Goal: Task Accomplishment & Management: Complete application form

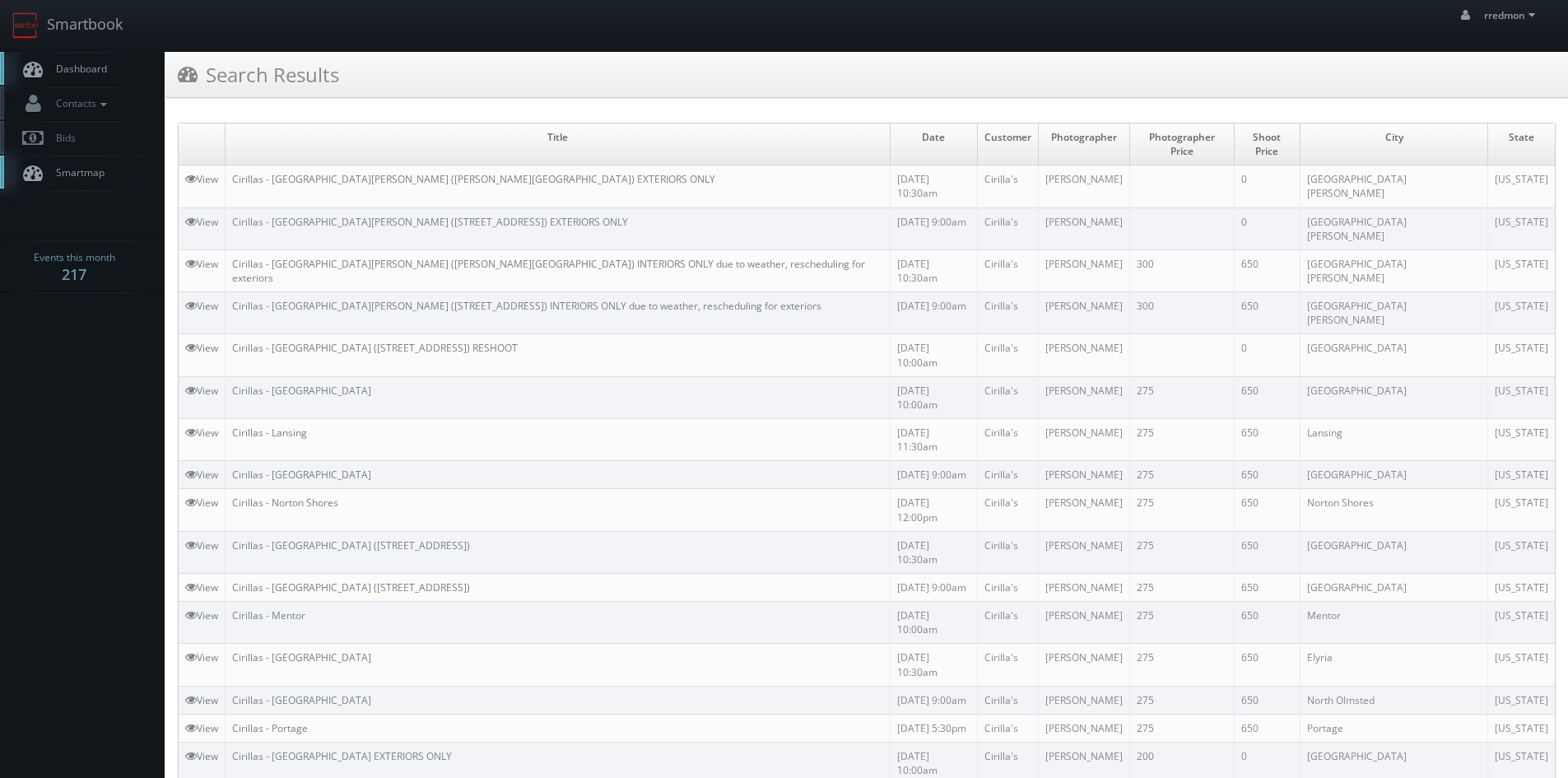
click at [64, 60] on link "Dashboard" at bounding box center [82, 69] width 165 height 33
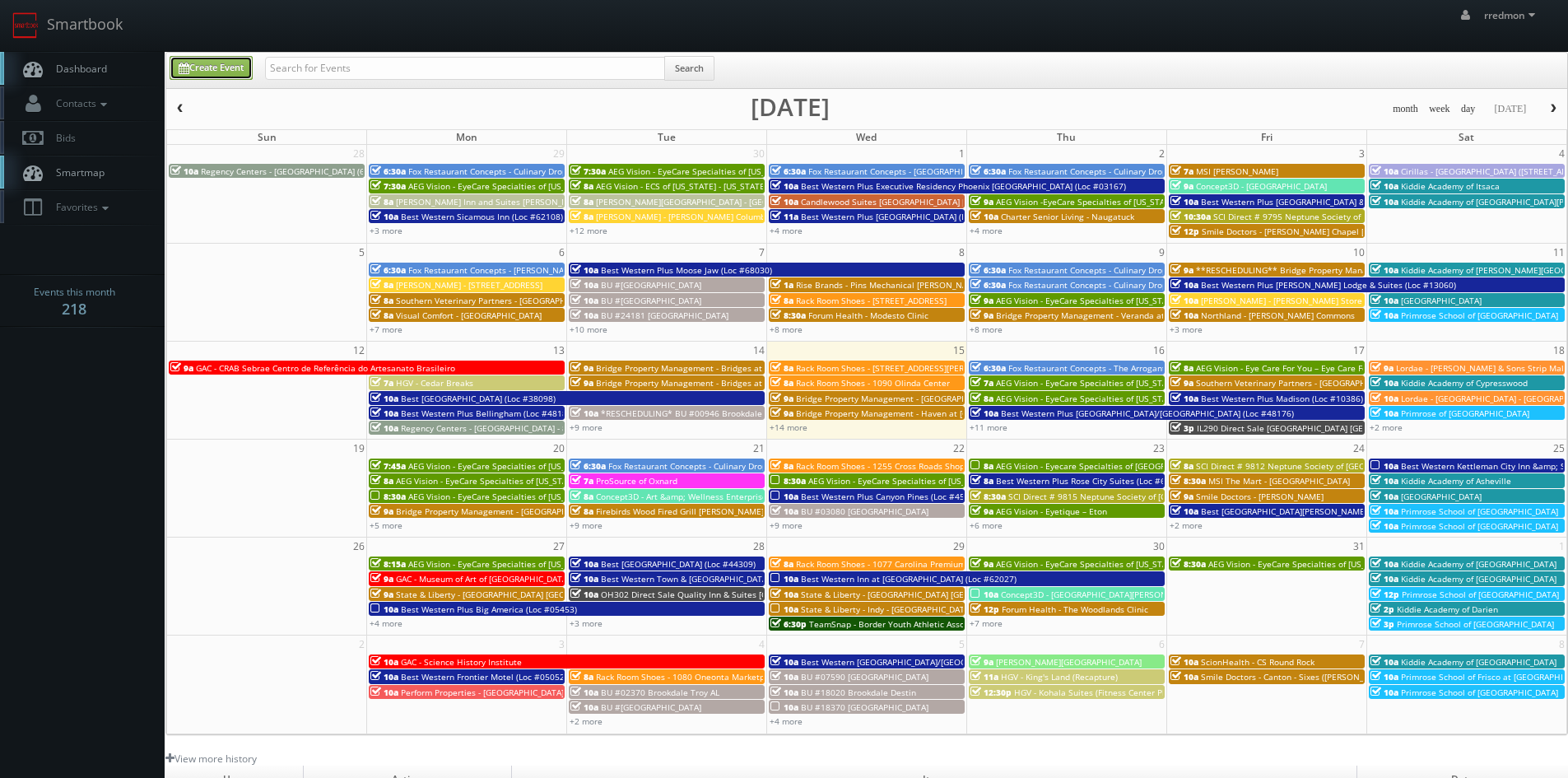
click at [229, 71] on link "Create Event" at bounding box center [211, 68] width 83 height 24
type input "[DATE]"
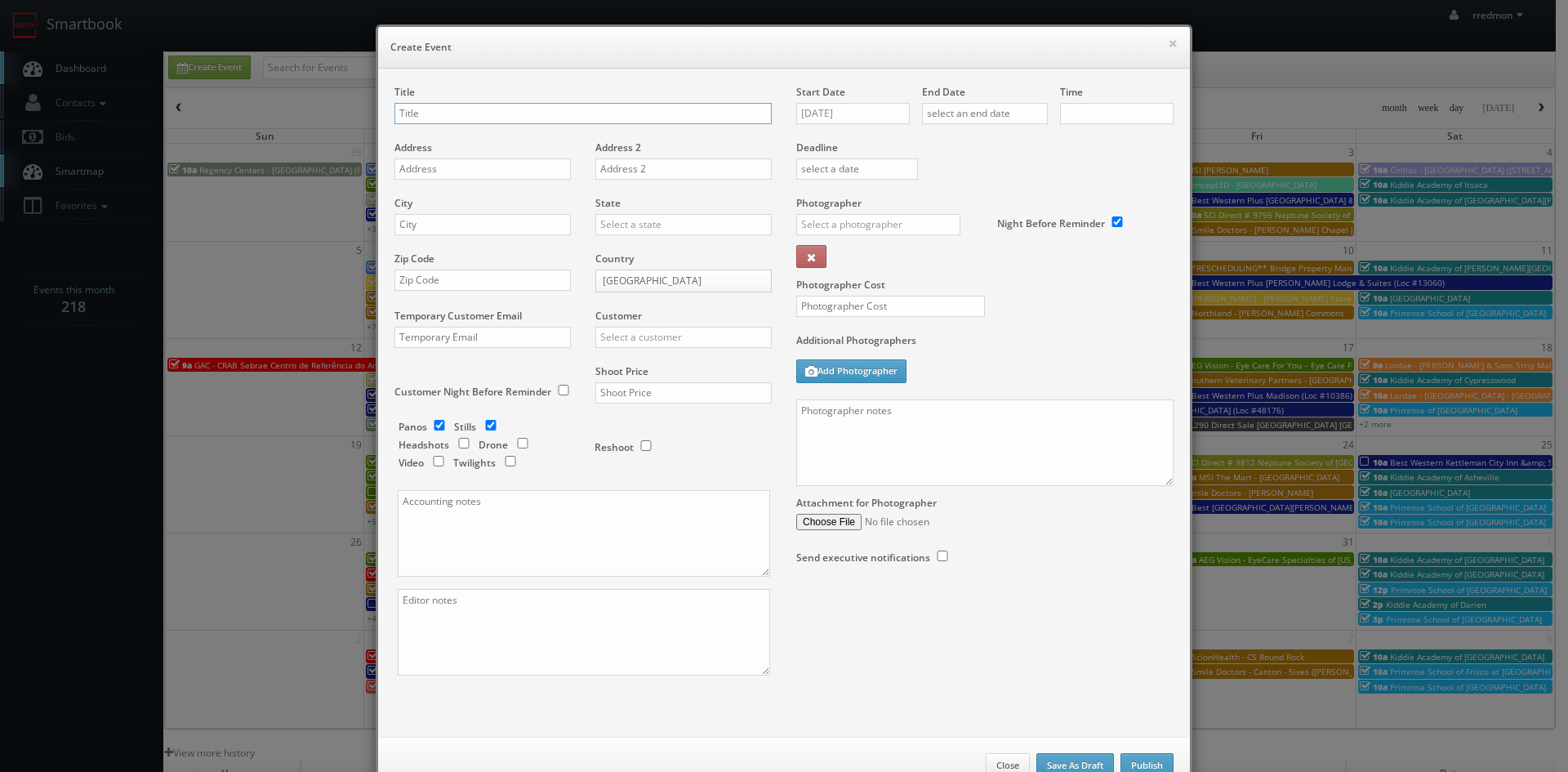
checkbox input "true"
type input "10:00am"
checkbox input "true"
paste input "Basecamp - Denver, CO"
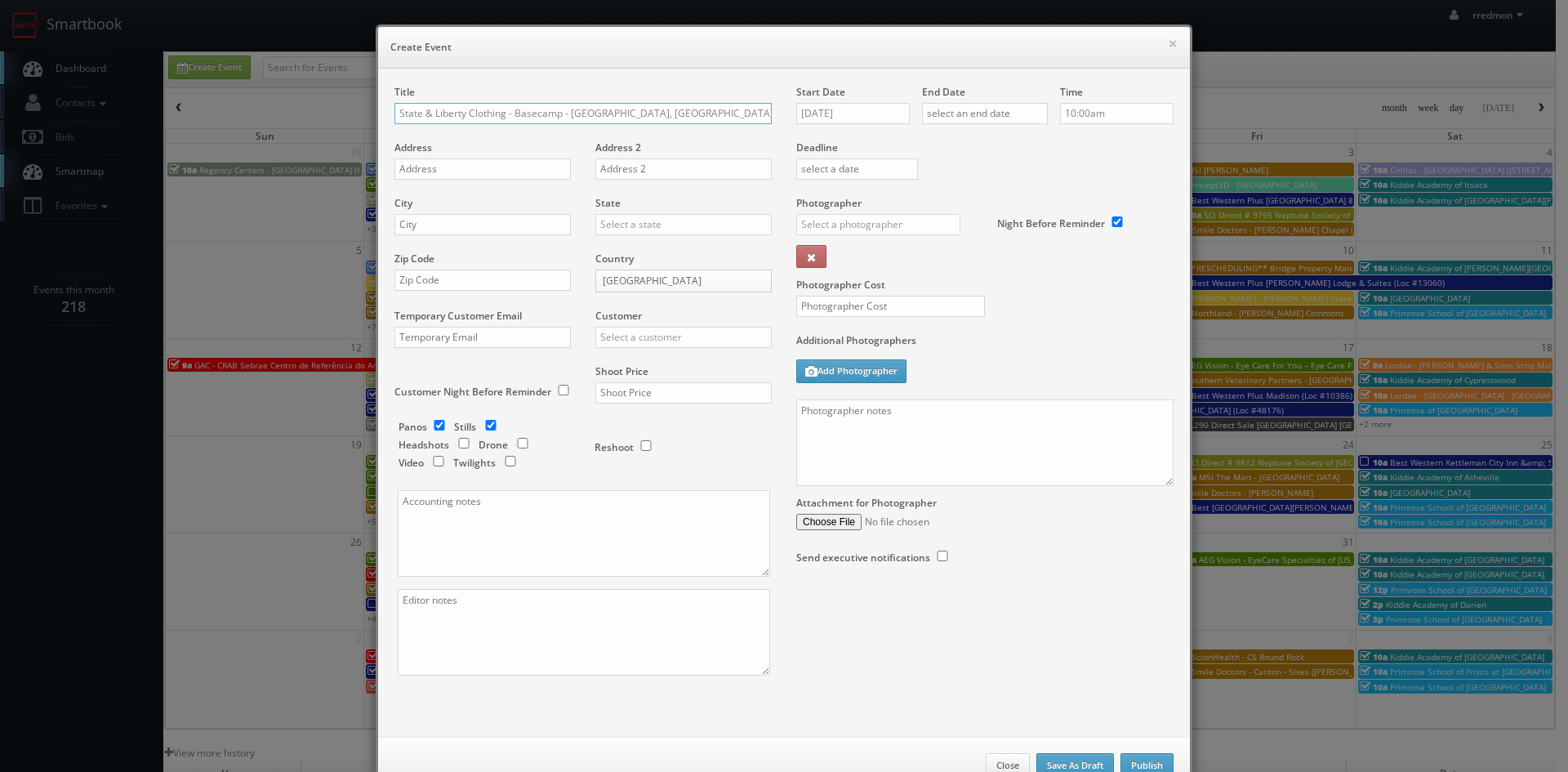
click at [602, 112] on input "State & Liberty Clothing - Basecamp - Denver, CO" at bounding box center [583, 114] width 378 height 21
type input "State & Liberty Clothing - Basecamp - [GEOGRAPHIC_DATA] [GEOGRAPHIC_DATA]"
click at [514, 175] on input "text" at bounding box center [482, 169] width 176 height 21
paste input "1425 16th Street"
type input "1425 16th Street"
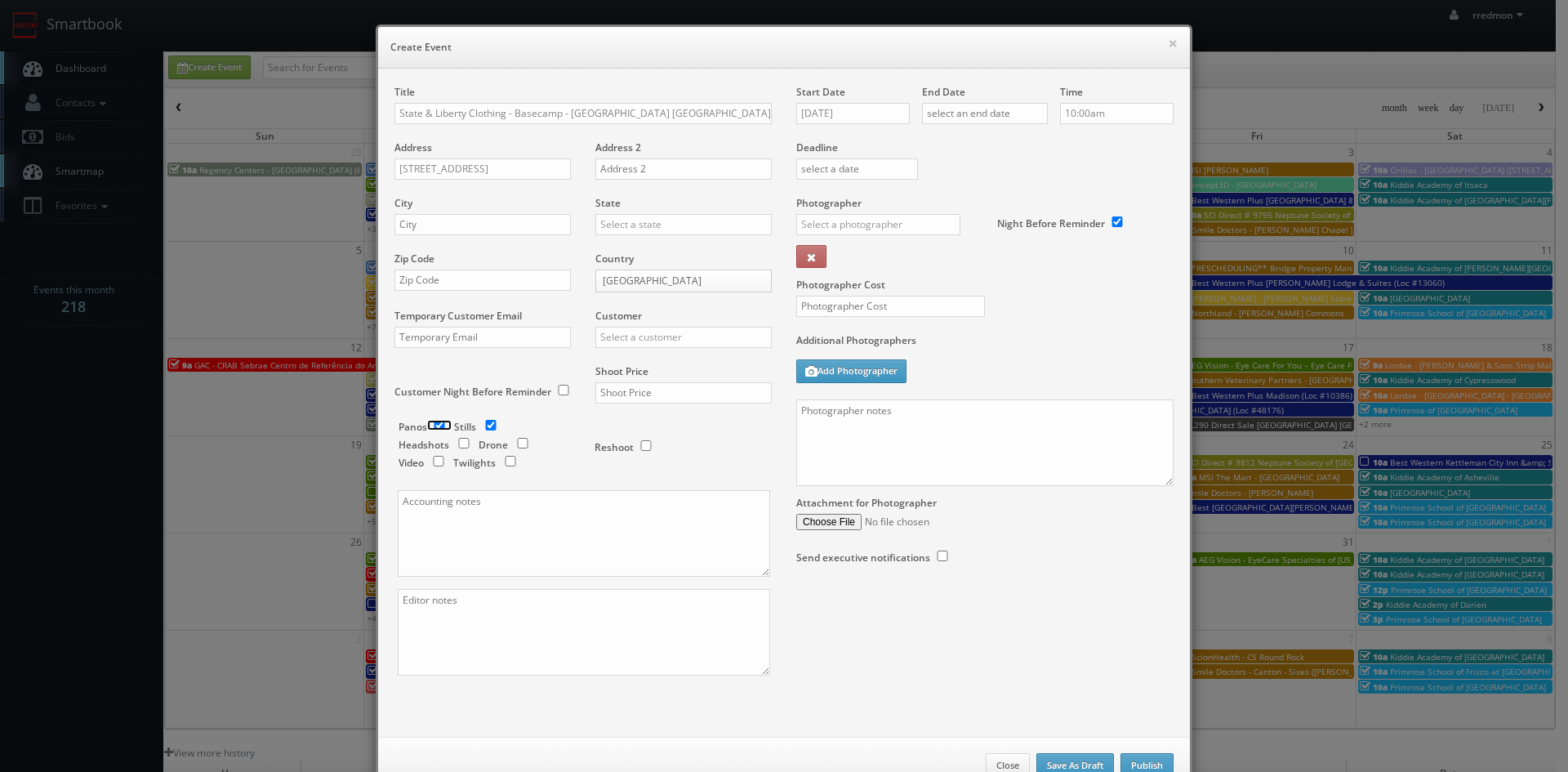
click at [435, 422] on input "checkbox" at bounding box center [439, 424] width 24 height 11
checkbox input "false"
click at [454, 228] on input "text" at bounding box center [482, 225] width 176 height 21
type input "Denver"
click at [637, 226] on input "text" at bounding box center [683, 225] width 176 height 21
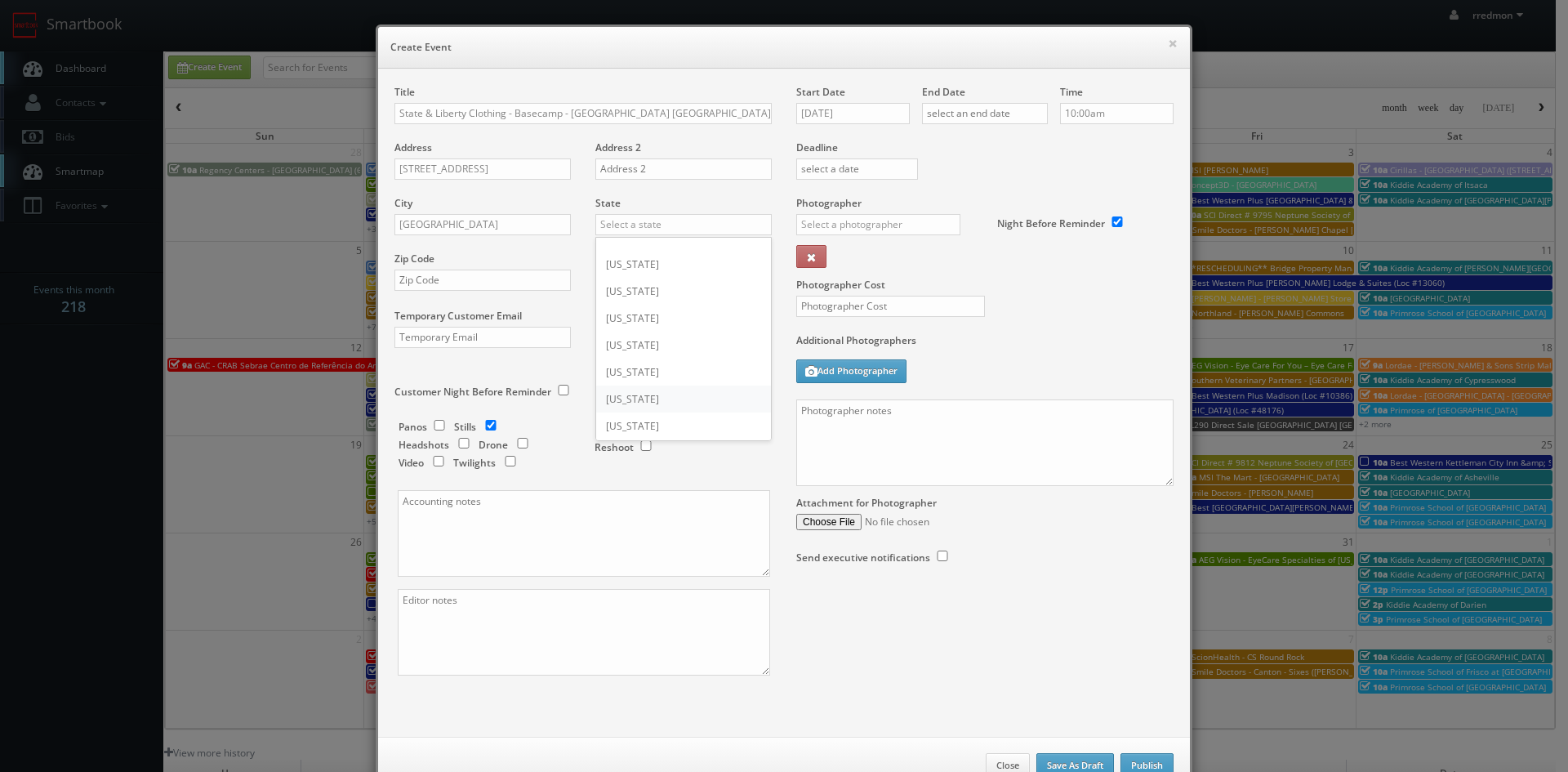
click at [662, 395] on div "[US_STATE]" at bounding box center [683, 399] width 175 height 27
type input "[US_STATE]"
click at [496, 280] on input "text" at bounding box center [482, 280] width 176 height 21
paste input "80202"
type input "80202"
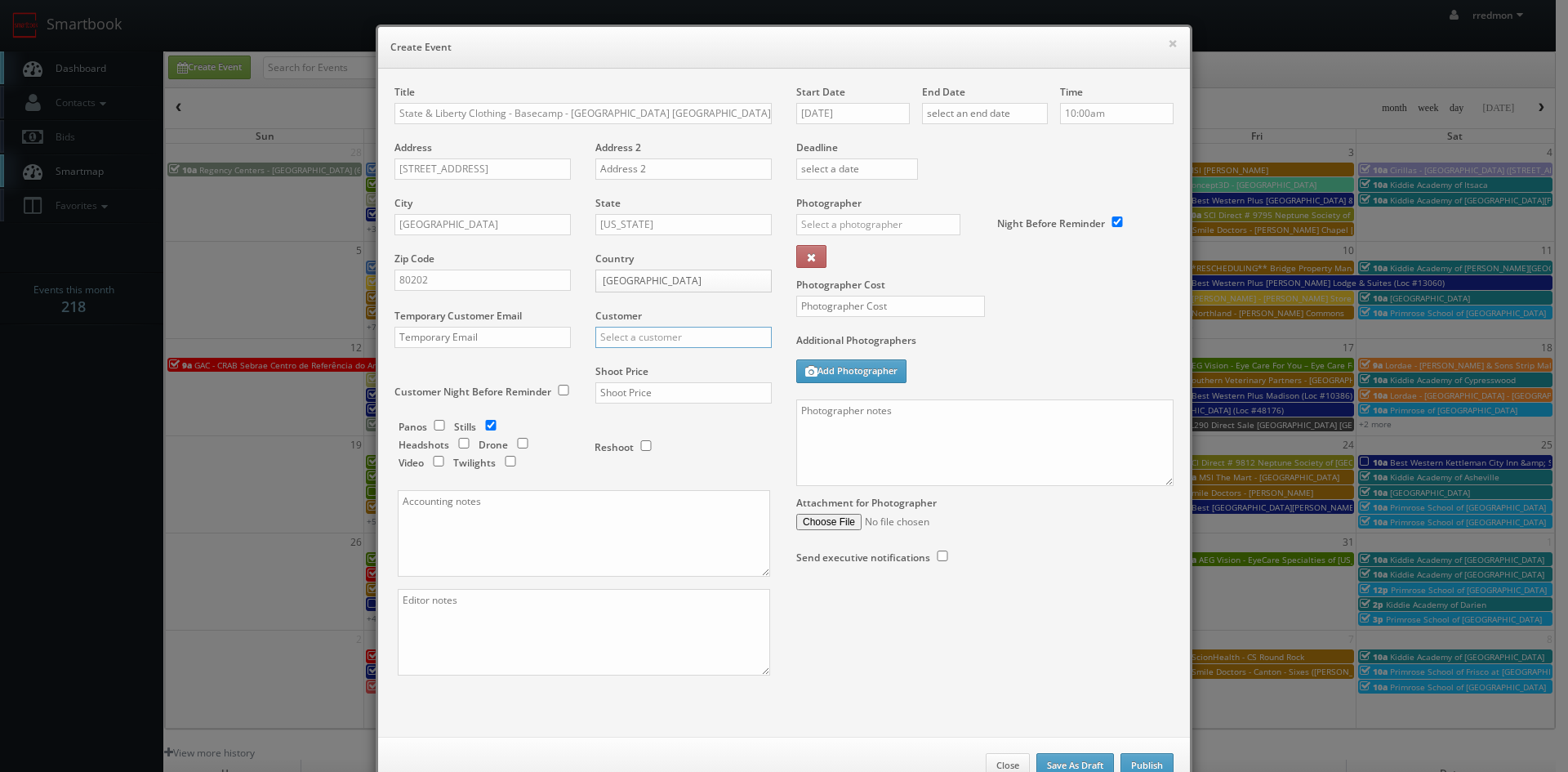
click at [664, 336] on input "text" at bounding box center [683, 338] width 176 height 21
click at [650, 365] on div "GBV" at bounding box center [683, 364] width 175 height 27
type input "GBV"
click at [657, 387] on input "text" at bounding box center [683, 393] width 176 height 21
type input "500"
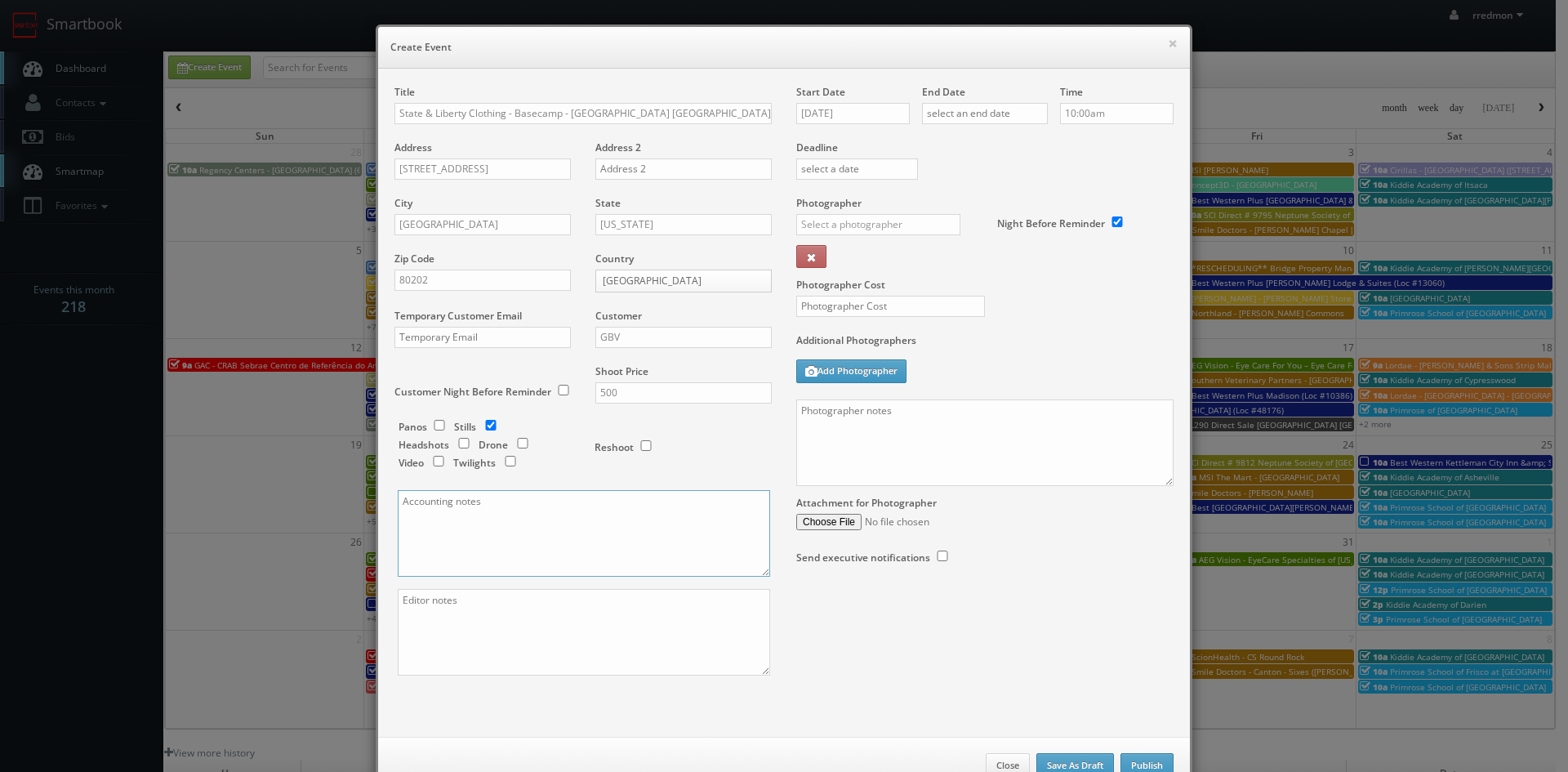
paste textarea "Invoice goes to [EMAIL_ADDRESS][DOMAIN_NAME] and [EMAIL_ADDRESS][DOMAIN_NAME]"
type textarea "Invoice goes to [EMAIL_ADDRESS][DOMAIN_NAME] and [EMAIL_ADDRESS][DOMAIN_NAME]"
click at [495, 615] on textarea at bounding box center [584, 632] width 373 height 87
paste textarea "They would like 2 exterior photos (1 face on and 1 angled) and 3 interior photo…"
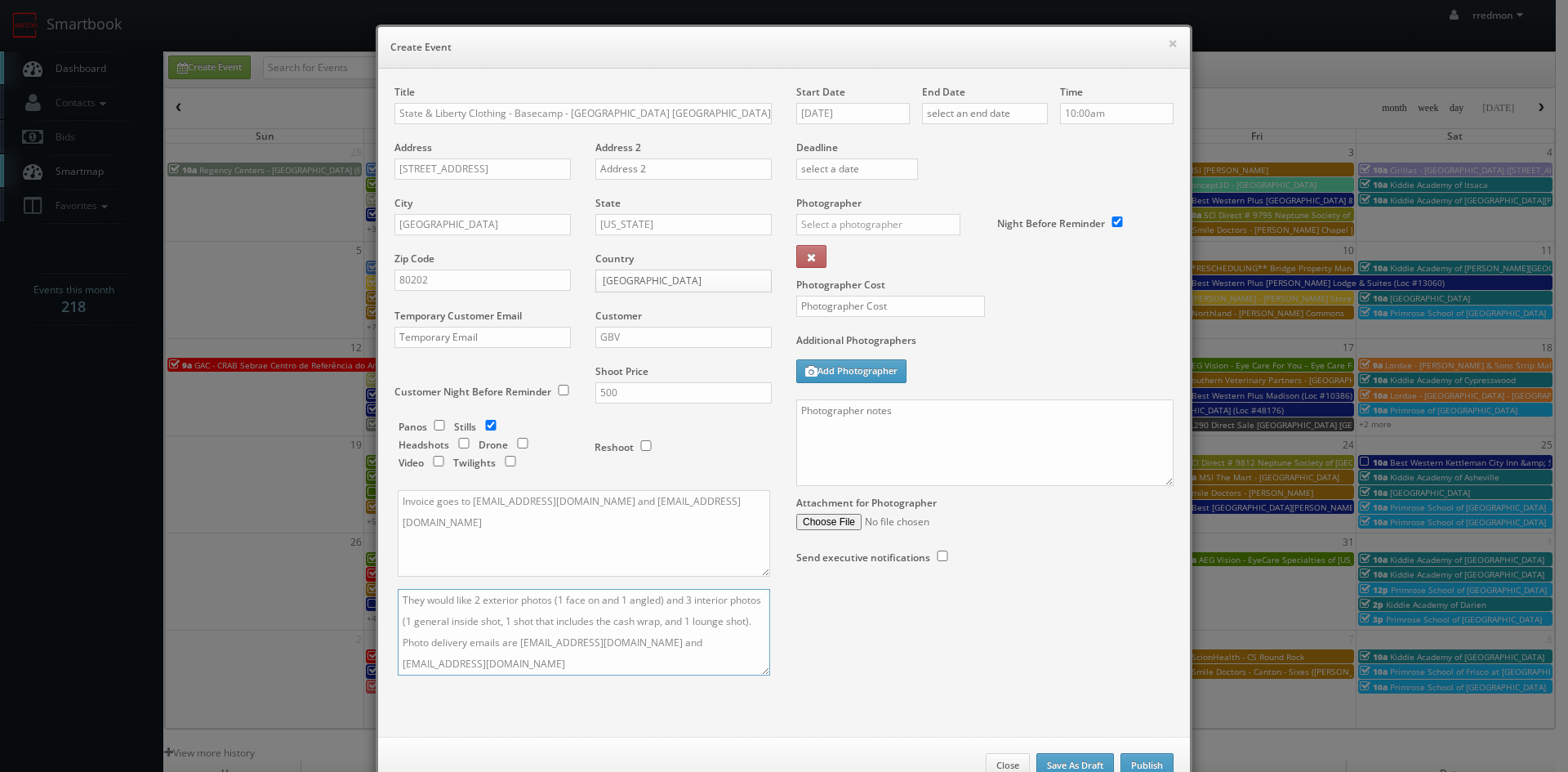
type textarea "They would like 2 exterior photos (1 face on and 1 angled) and 3 interior photo…"
click at [853, 112] on input "[DATE]" at bounding box center [853, 114] width 114 height 21
click at [919, 262] on td "24" at bounding box center [925, 262] width 21 height 23
type input "10/24/2025"
click at [974, 109] on input "text" at bounding box center [984, 114] width 126 height 21
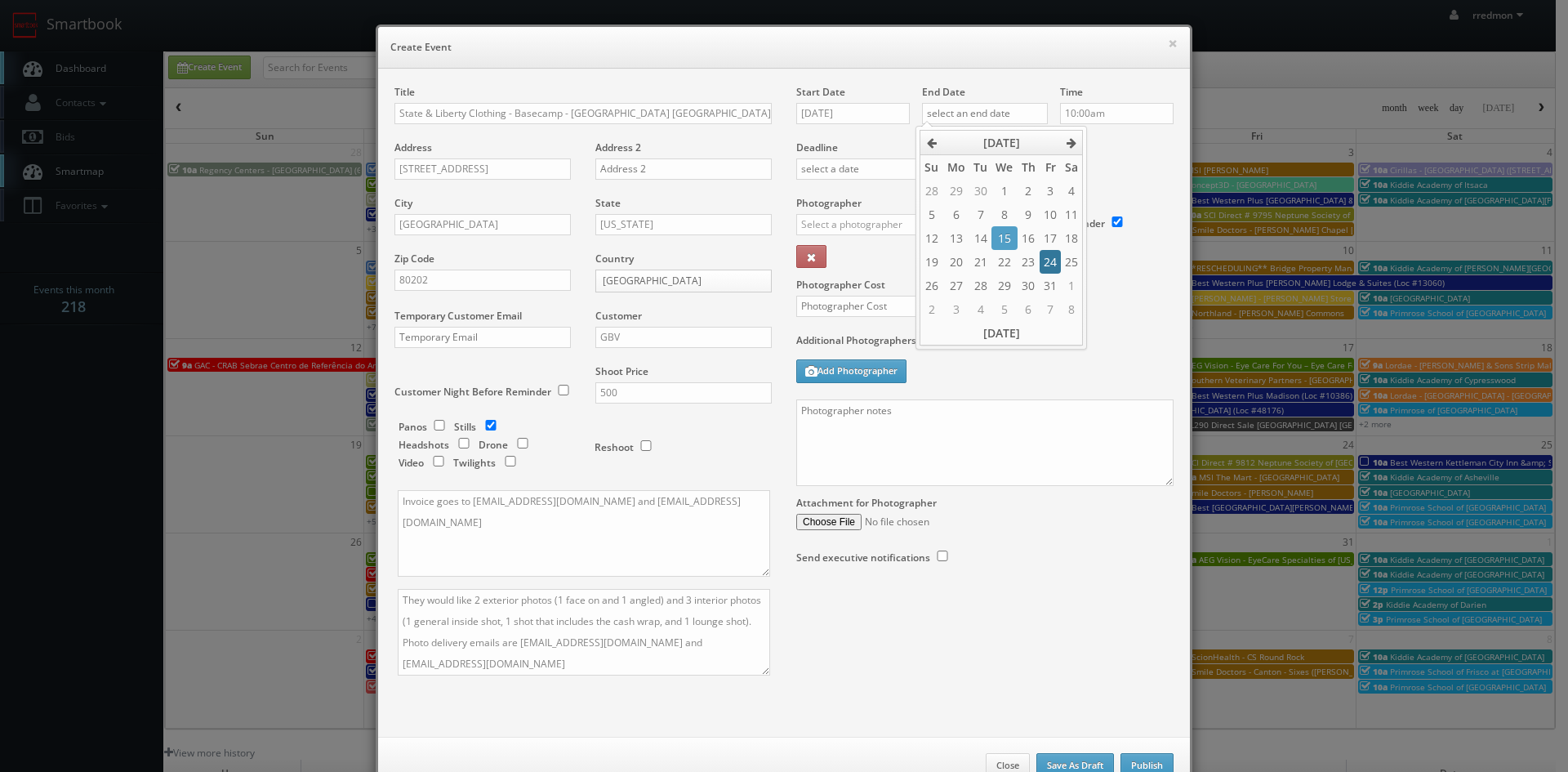
drag, startPoint x: 1048, startPoint y: 266, endPoint x: 1089, endPoint y: 156, distance: 117.4
click at [1048, 265] on td "24" at bounding box center [1050, 262] width 21 height 23
type input "10/24/2025"
click at [1112, 129] on div "Time 10:00am" at bounding box center [1110, 112] width 126 height 55
click at [911, 221] on input "text" at bounding box center [878, 225] width 164 height 21
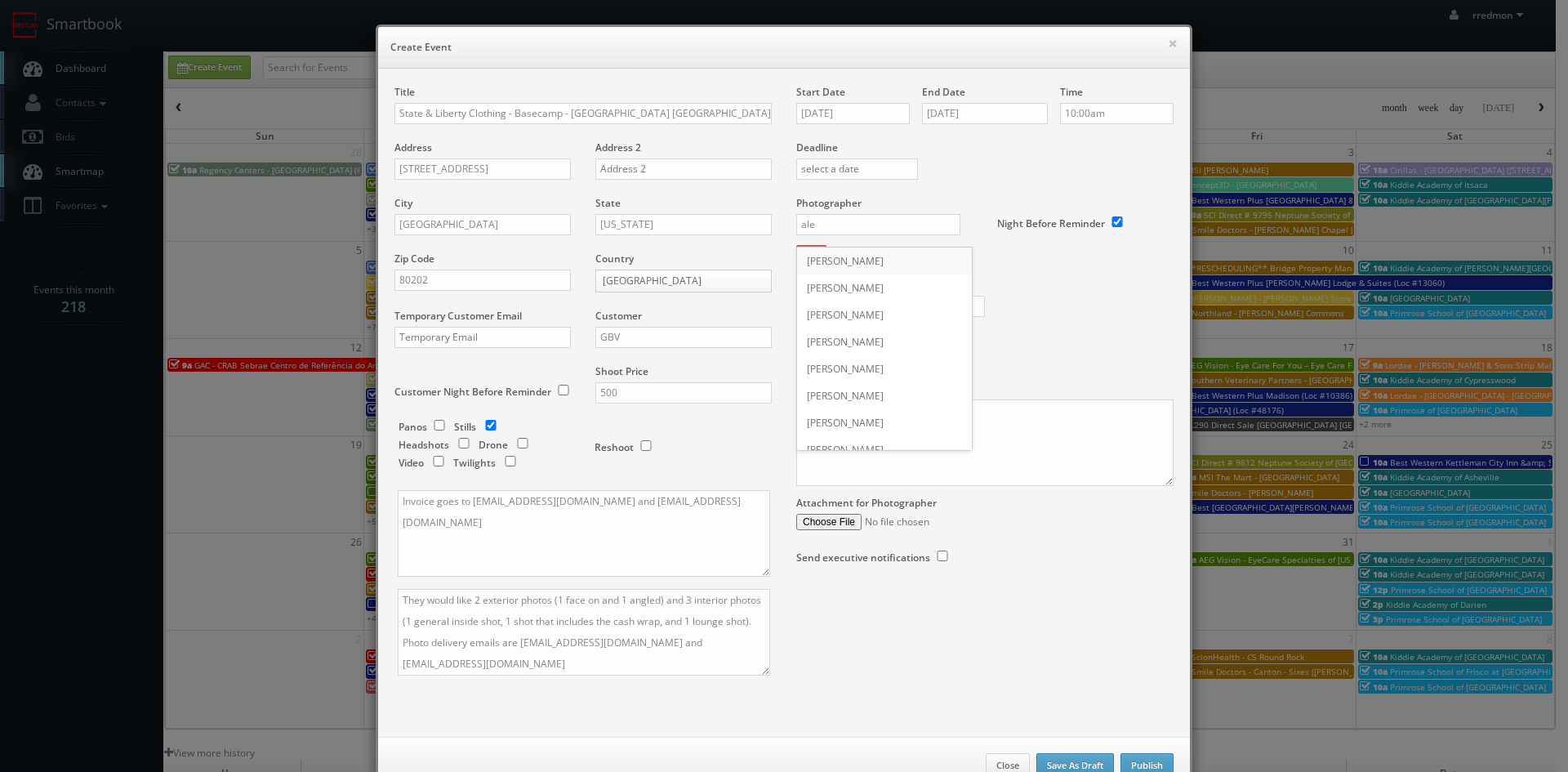
click at [881, 260] on div "[PERSON_NAME]" at bounding box center [885, 261] width 175 height 27
type input "[PERSON_NAME]"
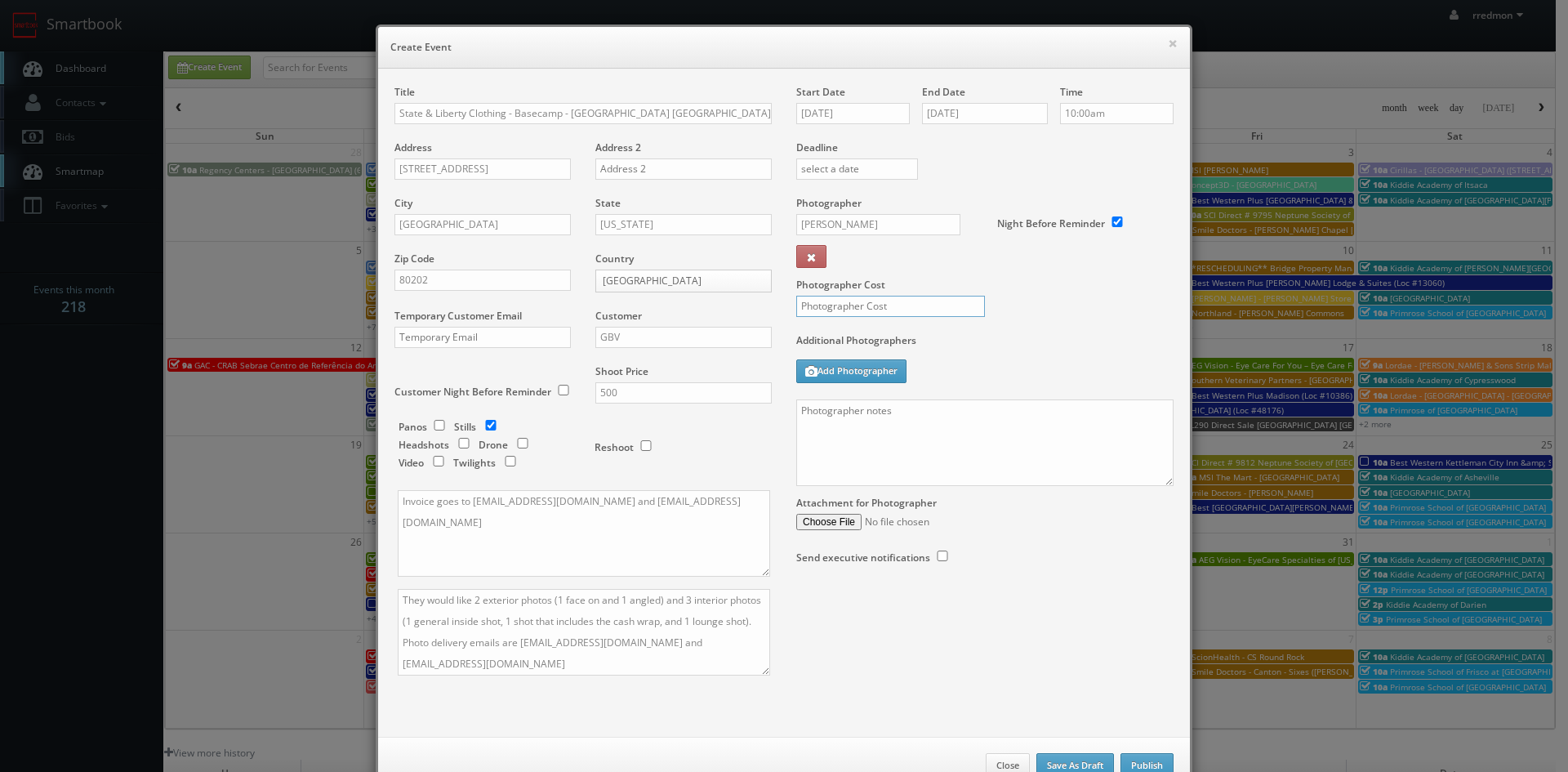
click at [895, 302] on input "text" at bounding box center [891, 307] width 189 height 21
type input "200"
paste textarea "We need to deliver 5 photos of the interior/exterior of the retail store. 2 ext…"
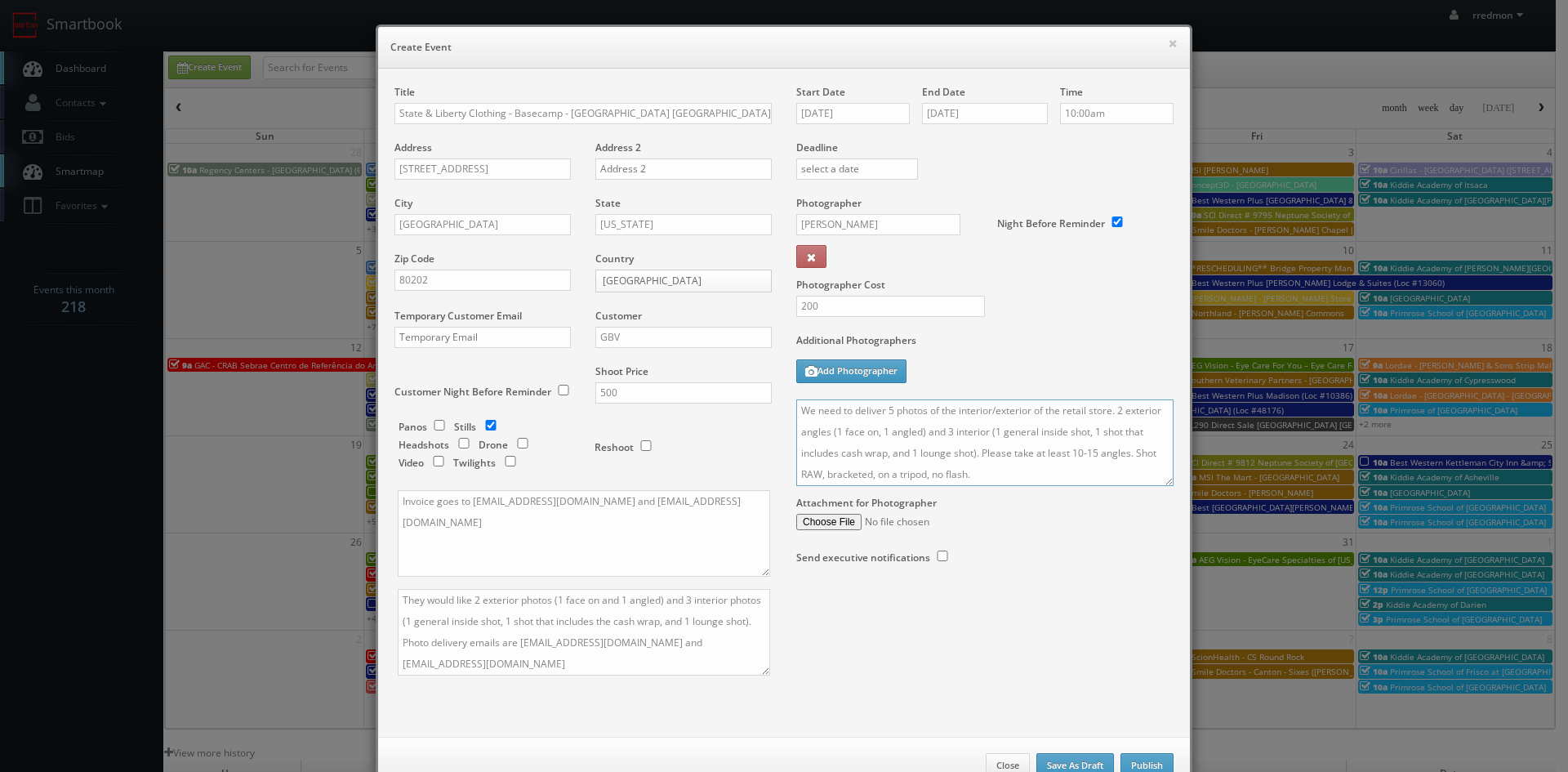
click at [797, 409] on textarea "We need to deliver 5 photos of the interior/exterior of the retail store. 2 ext…" at bounding box center [985, 442] width 378 height 87
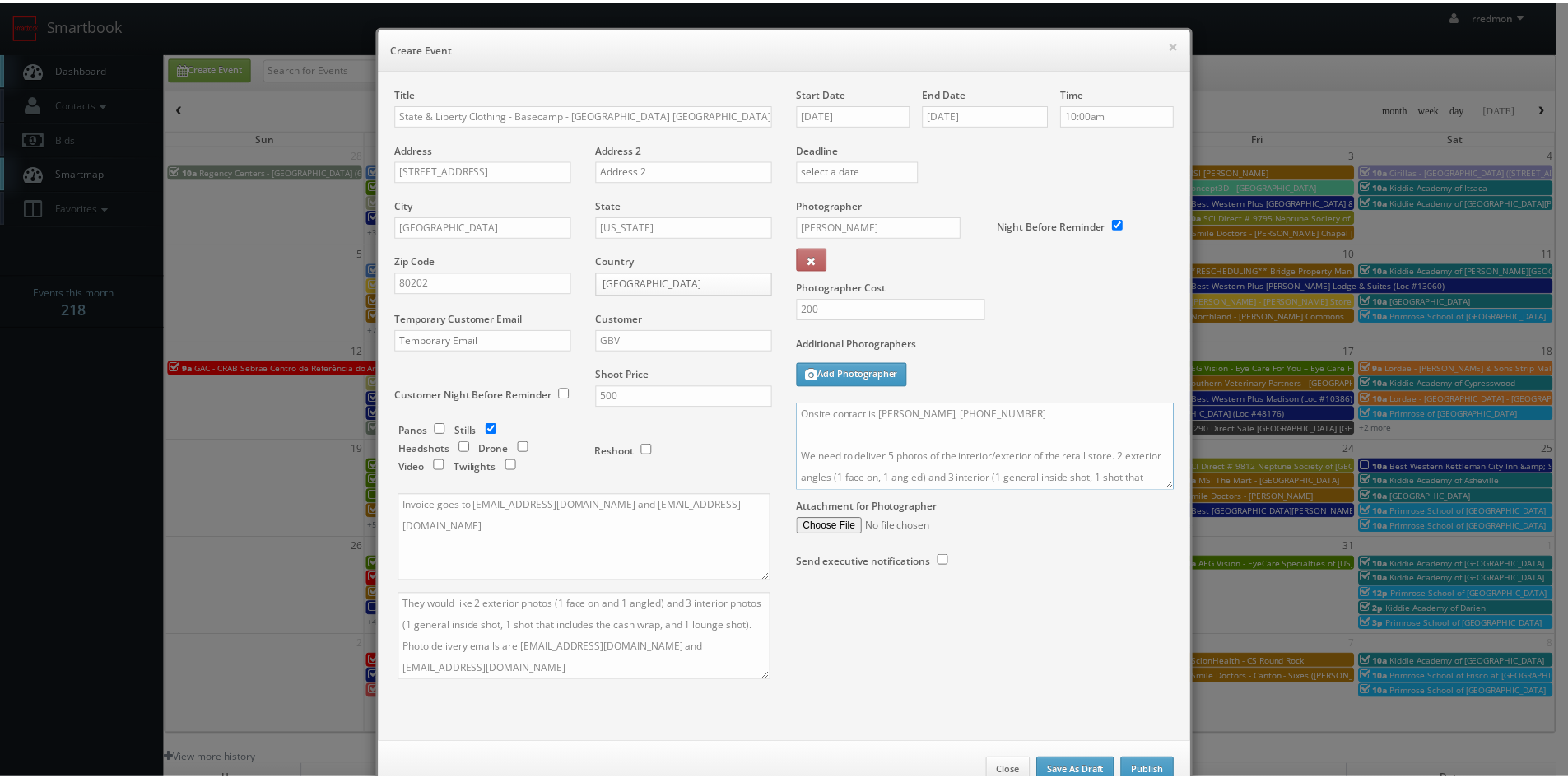
scroll to position [49, 0]
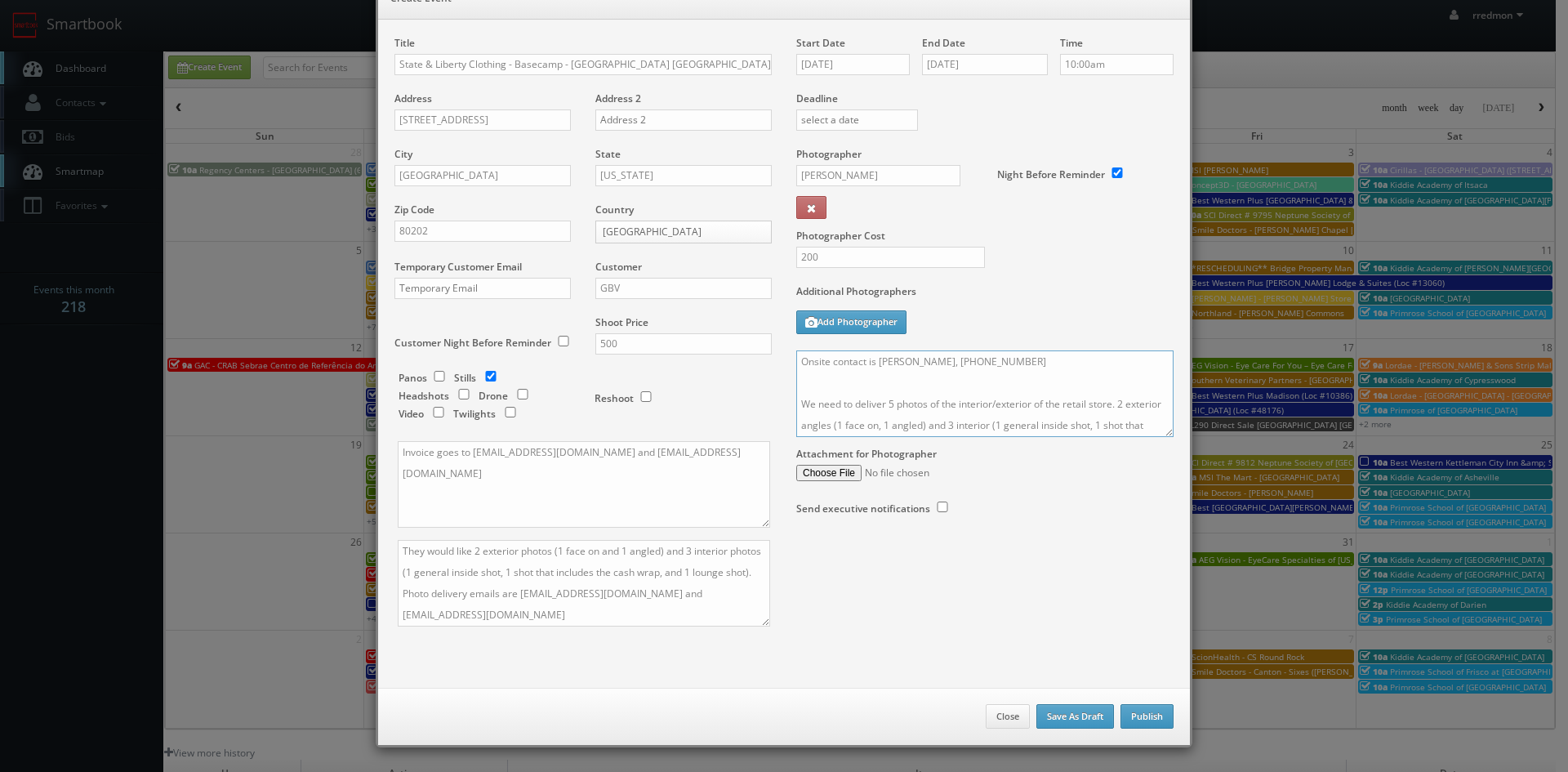
type textarea "Onsite contact is Sarah, 480-241-8015 We need to deliver 5 photos of the interi…"
click at [1129, 717] on button "Publish" at bounding box center [1147, 716] width 54 height 24
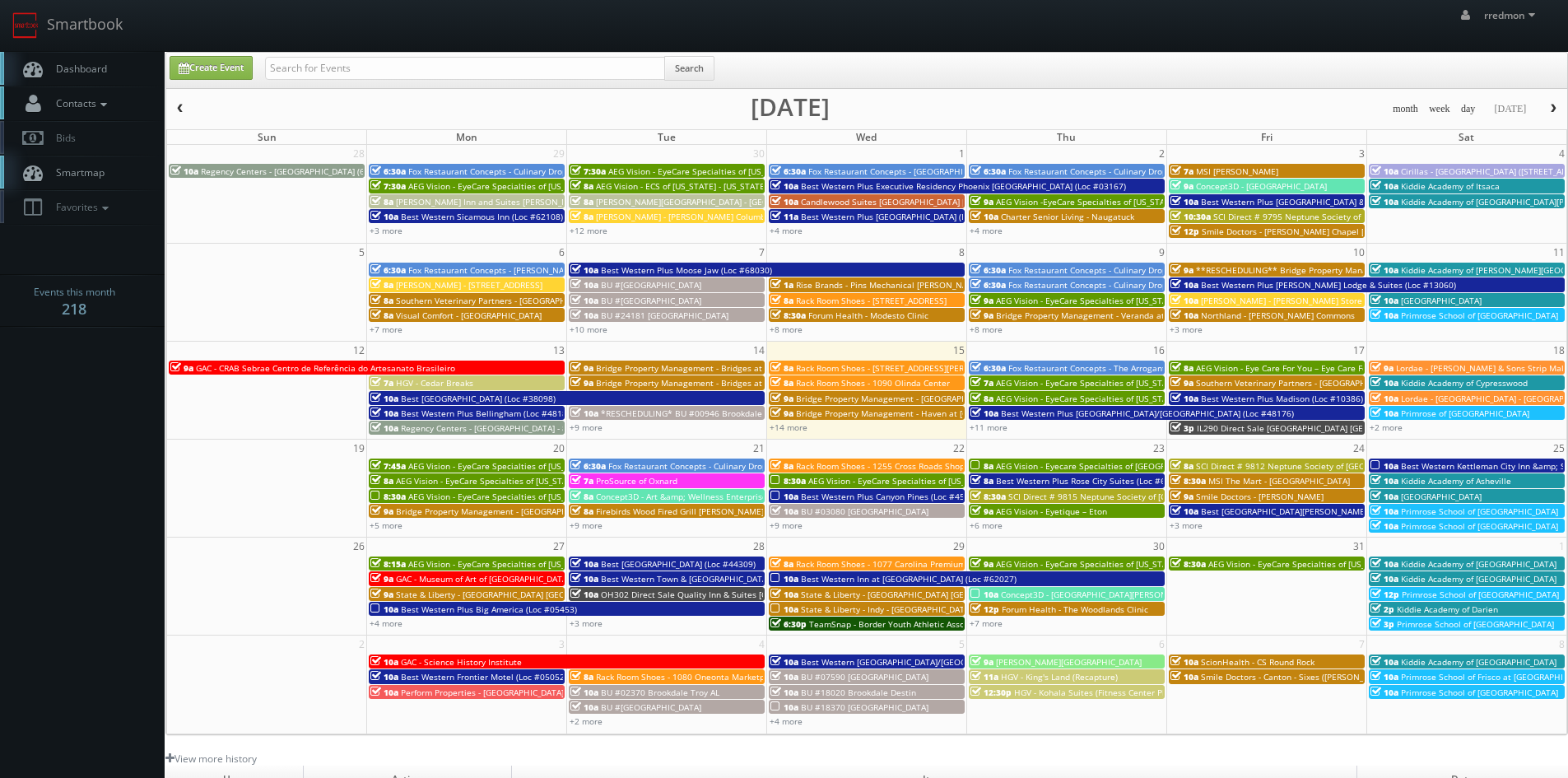
click at [105, 102] on icon at bounding box center [103, 105] width 15 height 12
click at [105, 136] on link "Manage Photographers" at bounding box center [82, 130] width 165 height 23
click at [805, 431] on link "+14 more" at bounding box center [788, 428] width 38 height 12
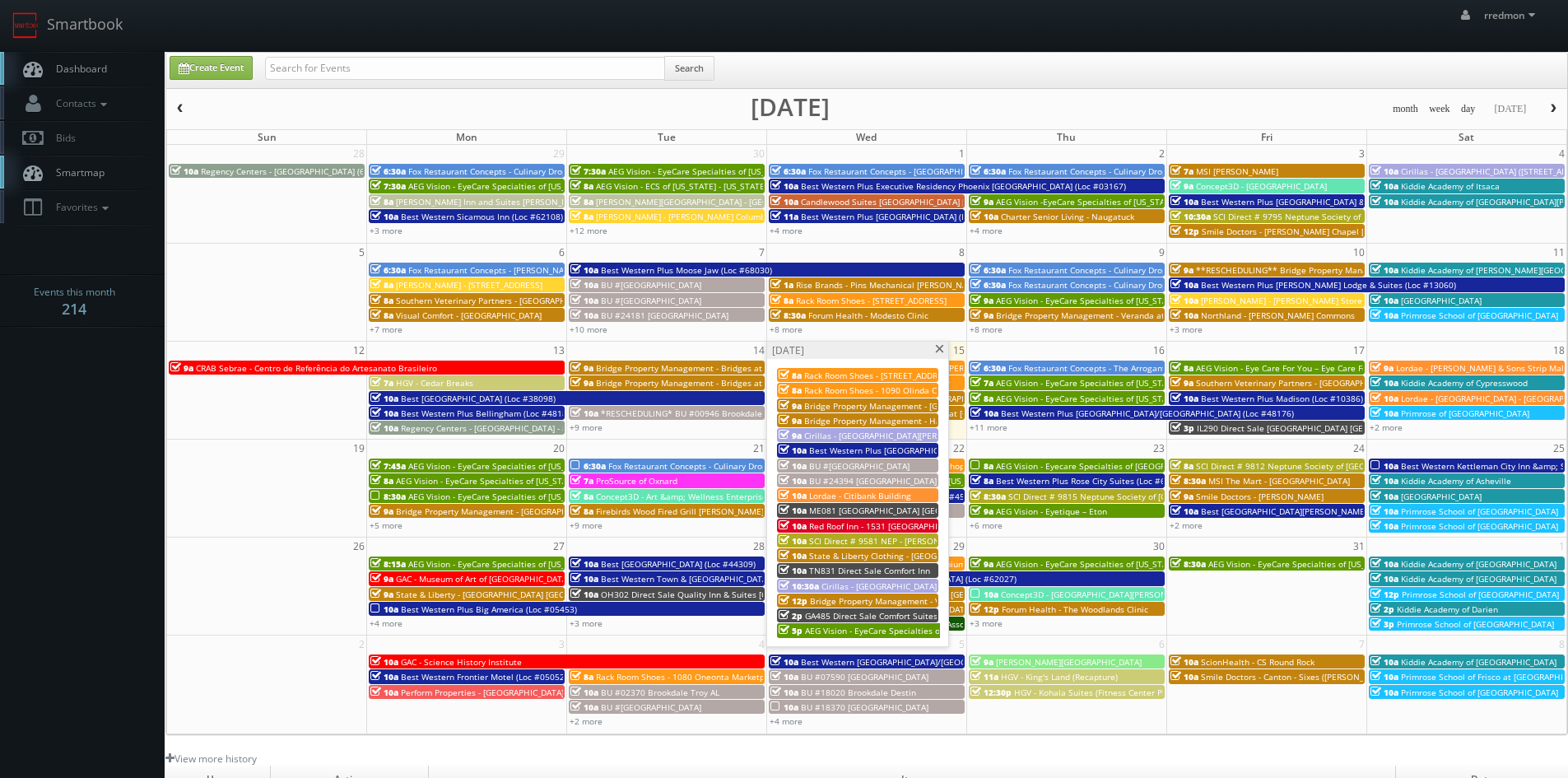
click at [893, 557] on span "State & Liberty Clothing - [GEOGRAPHIC_DATA] [GEOGRAPHIC_DATA]" at bounding box center [942, 555] width 266 height 12
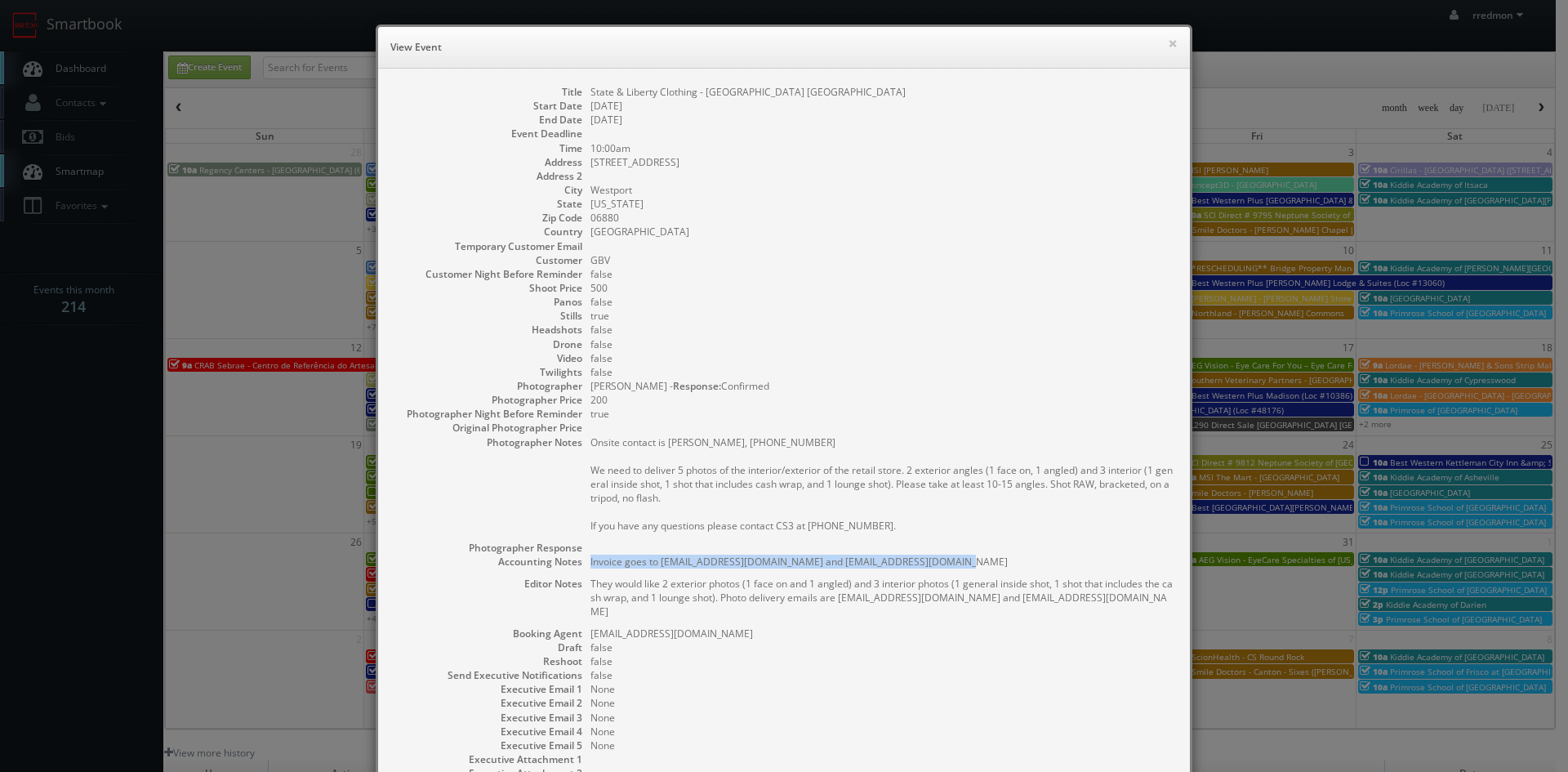
drag, startPoint x: 926, startPoint y: 561, endPoint x: 585, endPoint y: 566, distance: 341.0
click at [591, 566] on pre "Invoice goes to [EMAIL_ADDRESS][DOMAIN_NAME] and [EMAIL_ADDRESS][DOMAIN_NAME]" at bounding box center [882, 562] width 583 height 14
copy pre "Invoice goes to [EMAIL_ADDRESS][DOMAIN_NAME] and [EMAIL_ADDRESS][DOMAIN_NAME]"
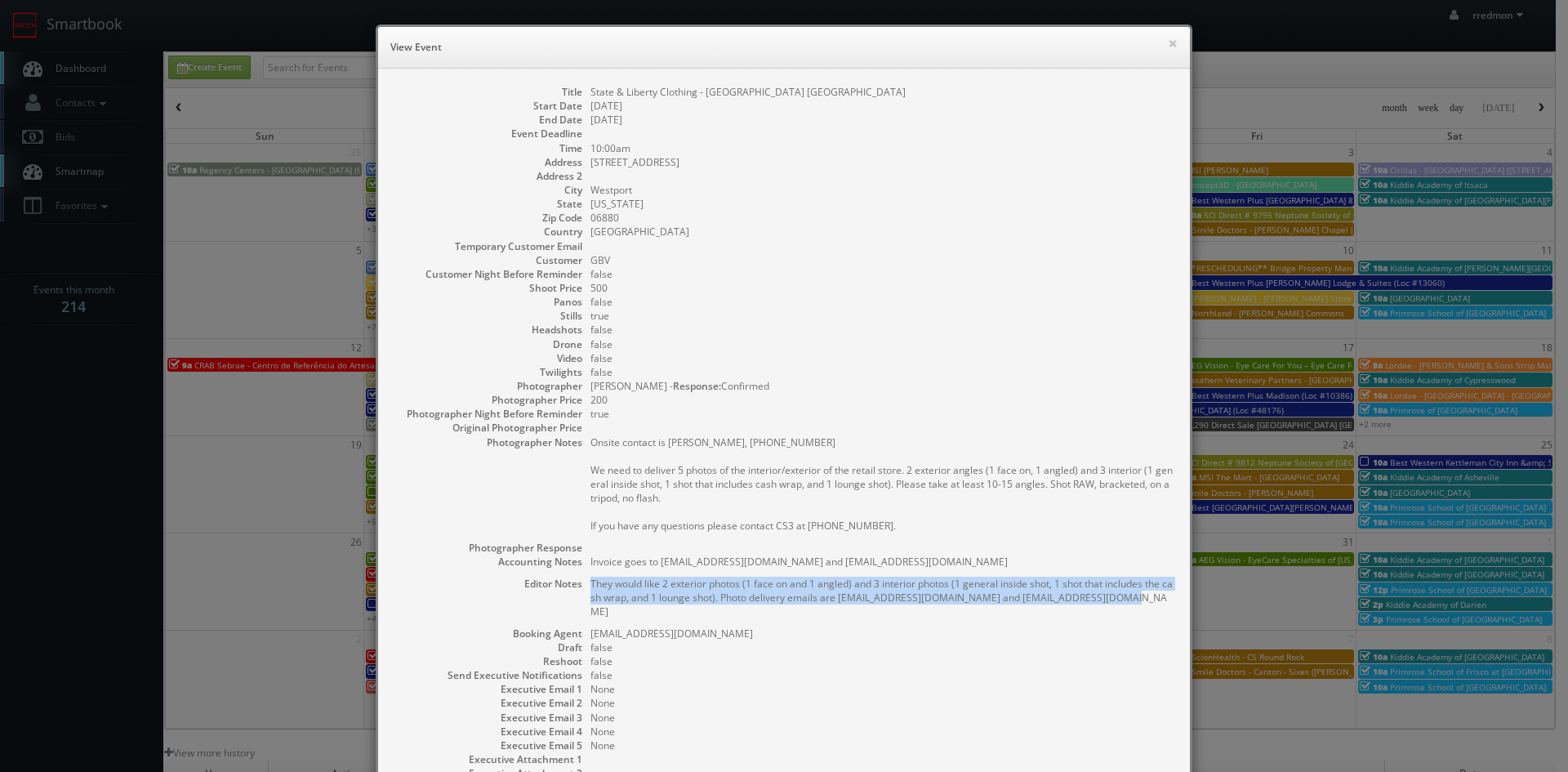
drag, startPoint x: 1137, startPoint y: 597, endPoint x: 584, endPoint y: 586, distance: 553.1
click at [591, 586] on pre "They would like 2 exterior photos (1 face on and 1 angled) and 3 interior photo…" at bounding box center [882, 597] width 583 height 42
copy pre "They would like 2 exterior photos (1 face on and 1 angled) and 3 interior photo…"
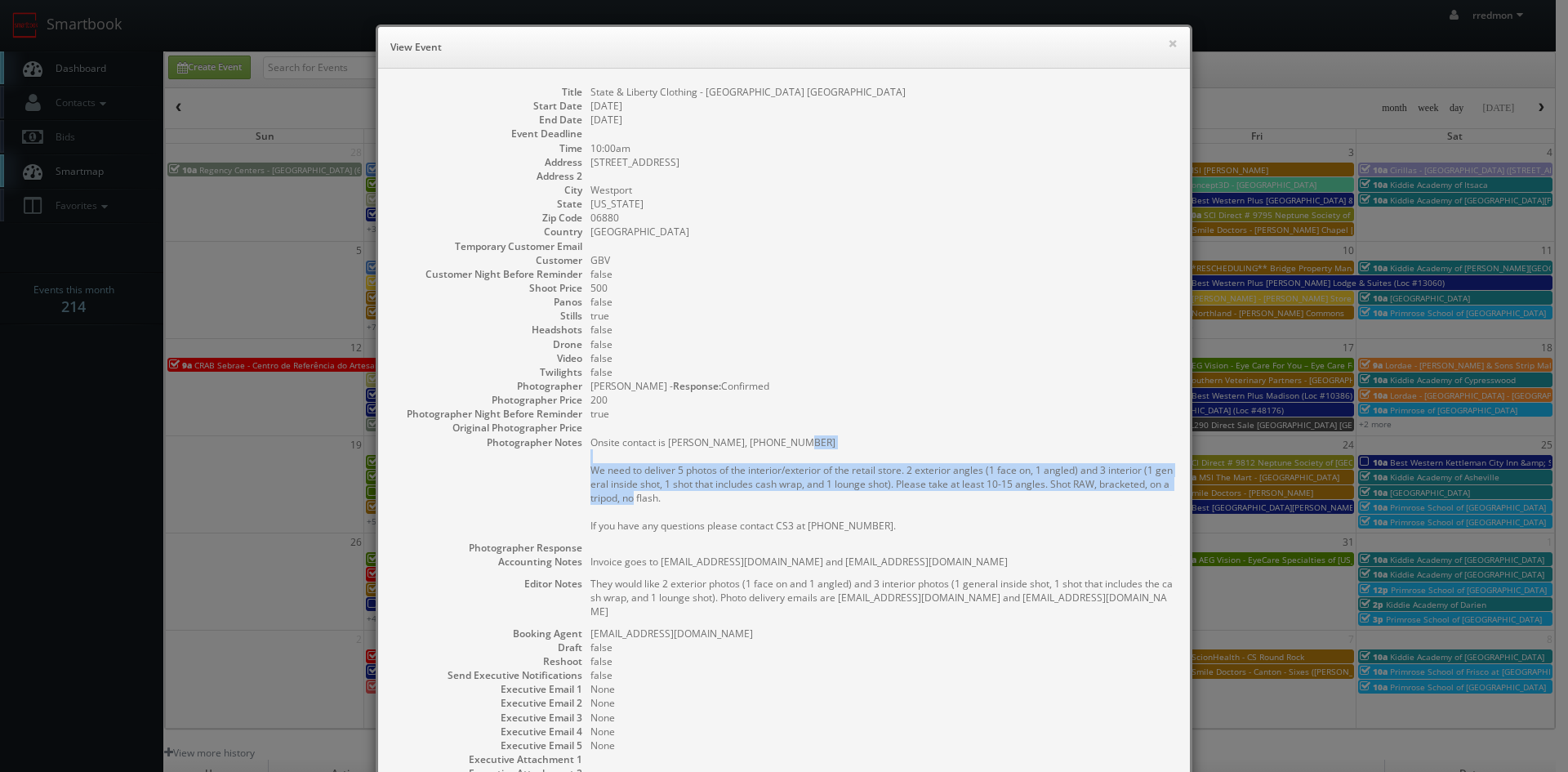
drag, startPoint x: 667, startPoint y: 497, endPoint x: 585, endPoint y: 470, distance: 86.3
click at [591, 470] on pre "Onsite contact is Charlie, 203-451-0627 We need to deliver 5 photos of the inte…" at bounding box center [882, 484] width 583 height 97
copy pre "We need to deliver 5 photos of the interior/exterior of the retail store. 2 ext…"
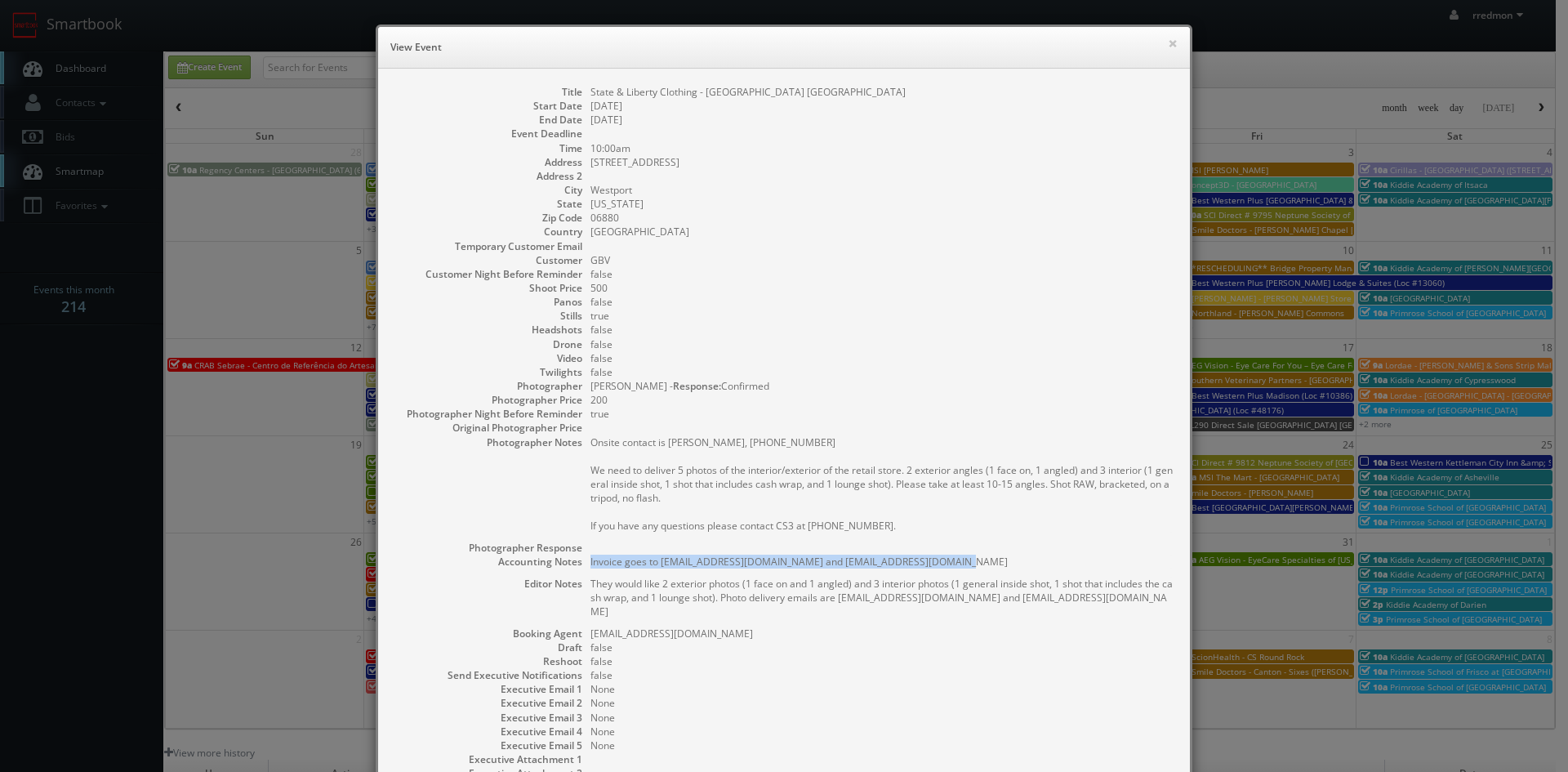
drag, startPoint x: 921, startPoint y: 561, endPoint x: 581, endPoint y: 564, distance: 340.0
click at [581, 564] on dl "Title State & Liberty Clothing - Westport CT Start Date 10/15/2025 End Date 10/…" at bounding box center [784, 446] width 779 height 723
copy pre "Invoice goes to [EMAIL_ADDRESS][DOMAIN_NAME] and [EMAIL_ADDRESS][DOMAIN_NAME]"
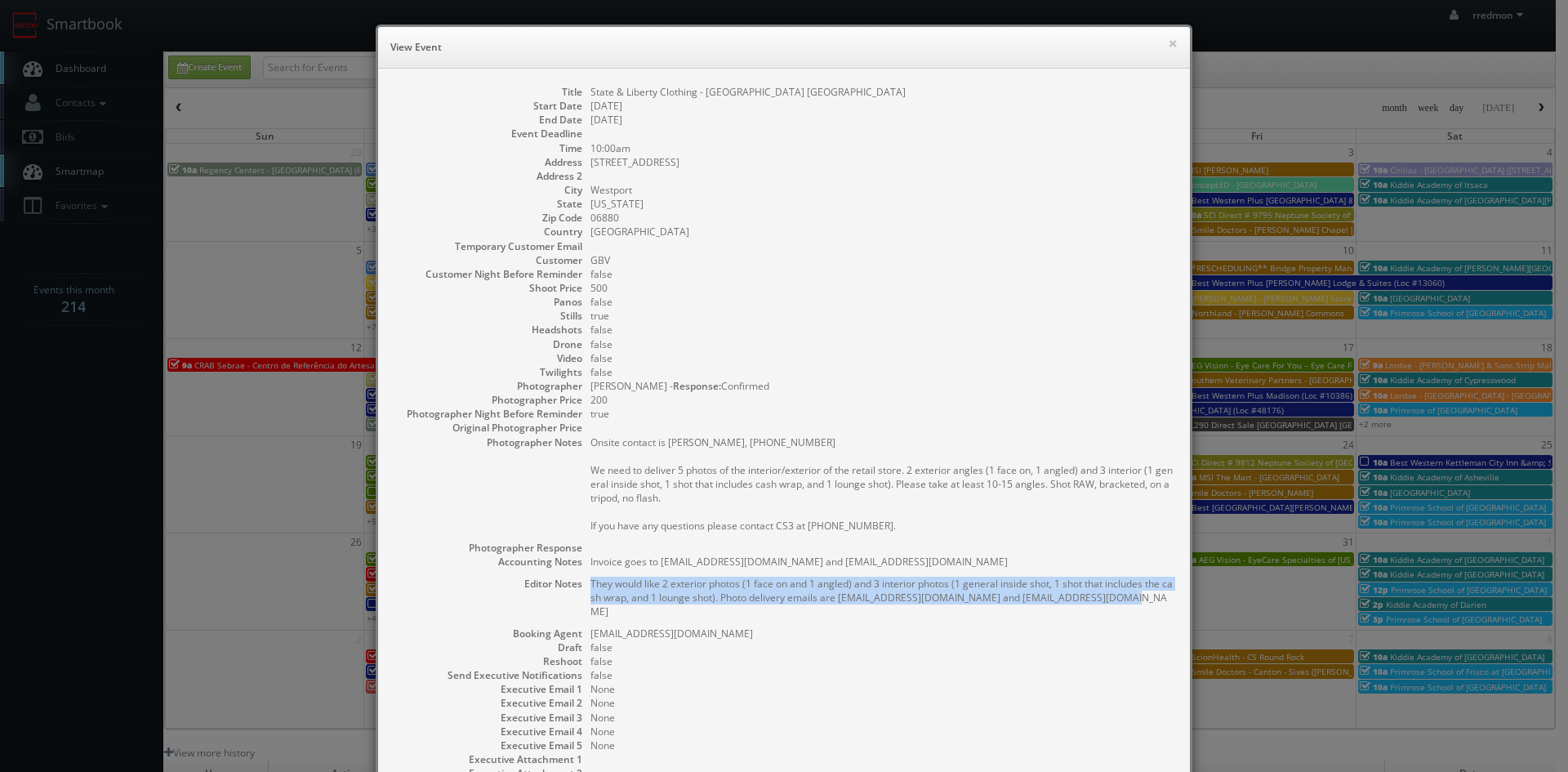
drag, startPoint x: 1112, startPoint y: 601, endPoint x: 580, endPoint y: 589, distance: 532.1
click at [580, 589] on dl "Title State & Liberty Clothing - Westport CT Start Date 10/15/2025 End Date 10/…" at bounding box center [784, 446] width 779 height 723
copy pre "They would like 2 exterior photos (1 face on and 1 angled) and 3 interior photo…"
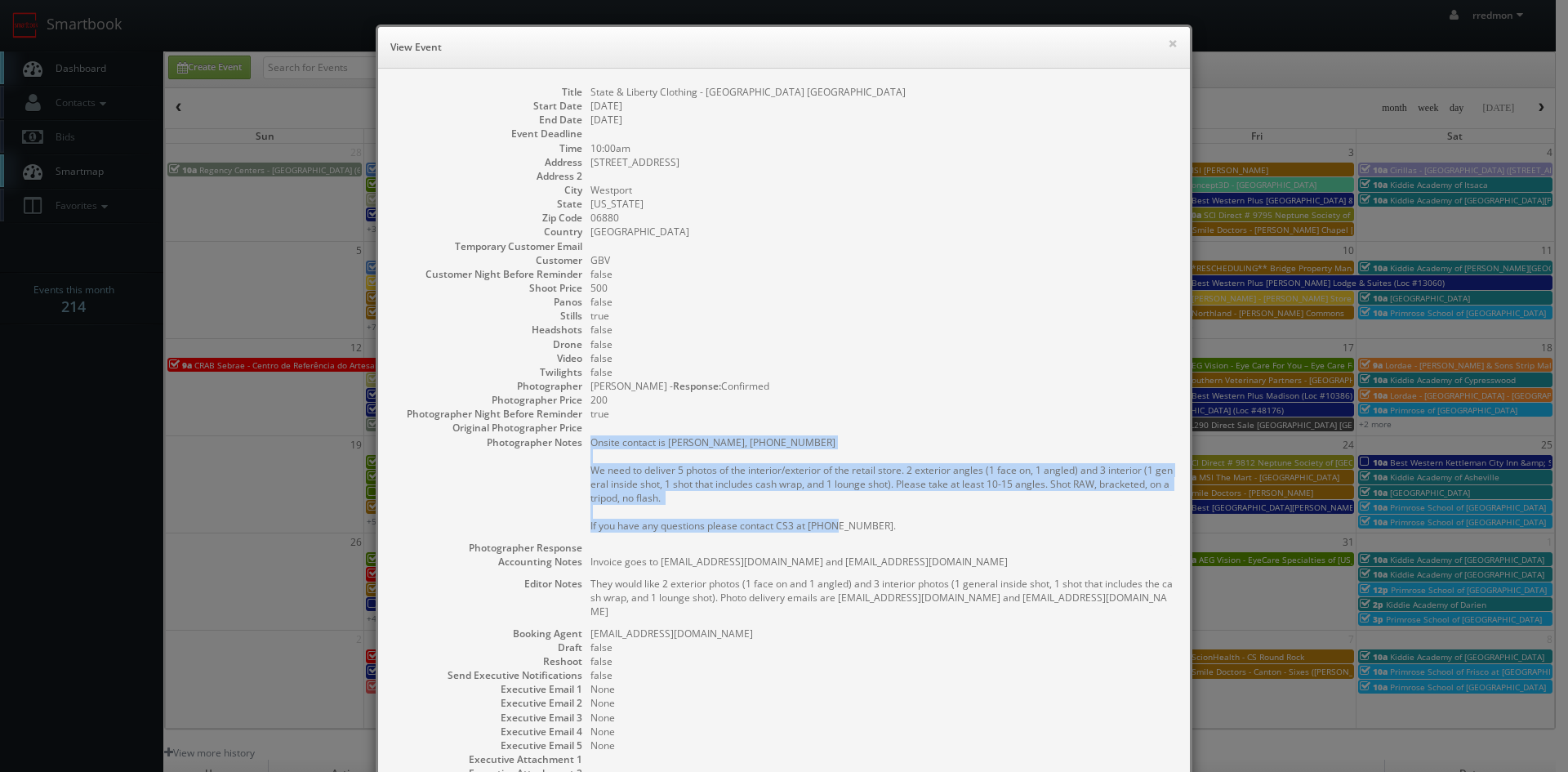
drag, startPoint x: 880, startPoint y: 530, endPoint x: 588, endPoint y: 445, distance: 304.1
click at [591, 445] on pre "Onsite contact is Charlie, 203-451-0627 We need to deliver 5 photos of the inte…" at bounding box center [882, 484] width 583 height 97
copy pre "Onsite contact is Charlie, 203-451-0627 We need to deliver 5 photos of the inte…"
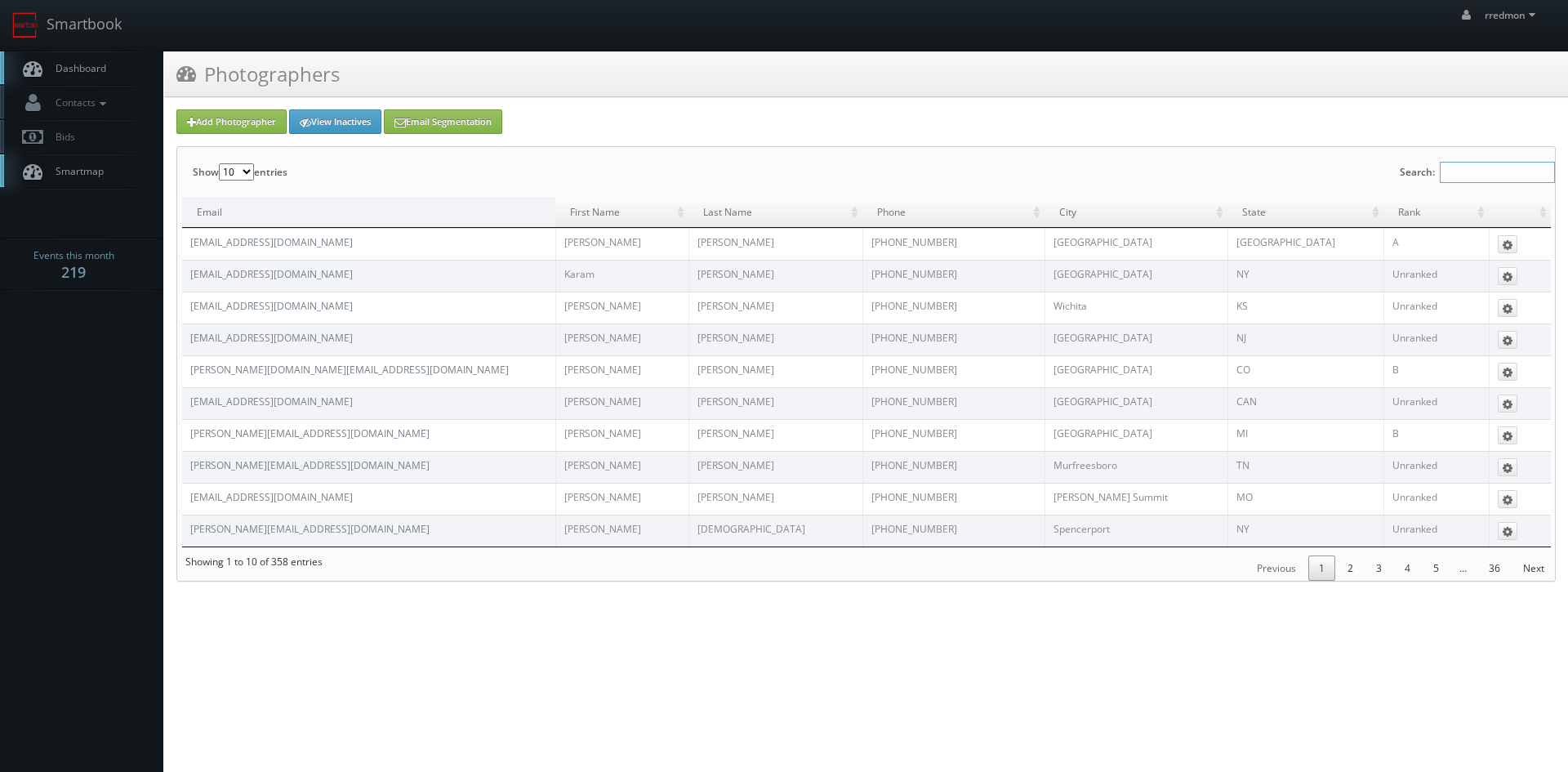
click at [1477, 171] on input "Search:" at bounding box center [1497, 172] width 115 height 21
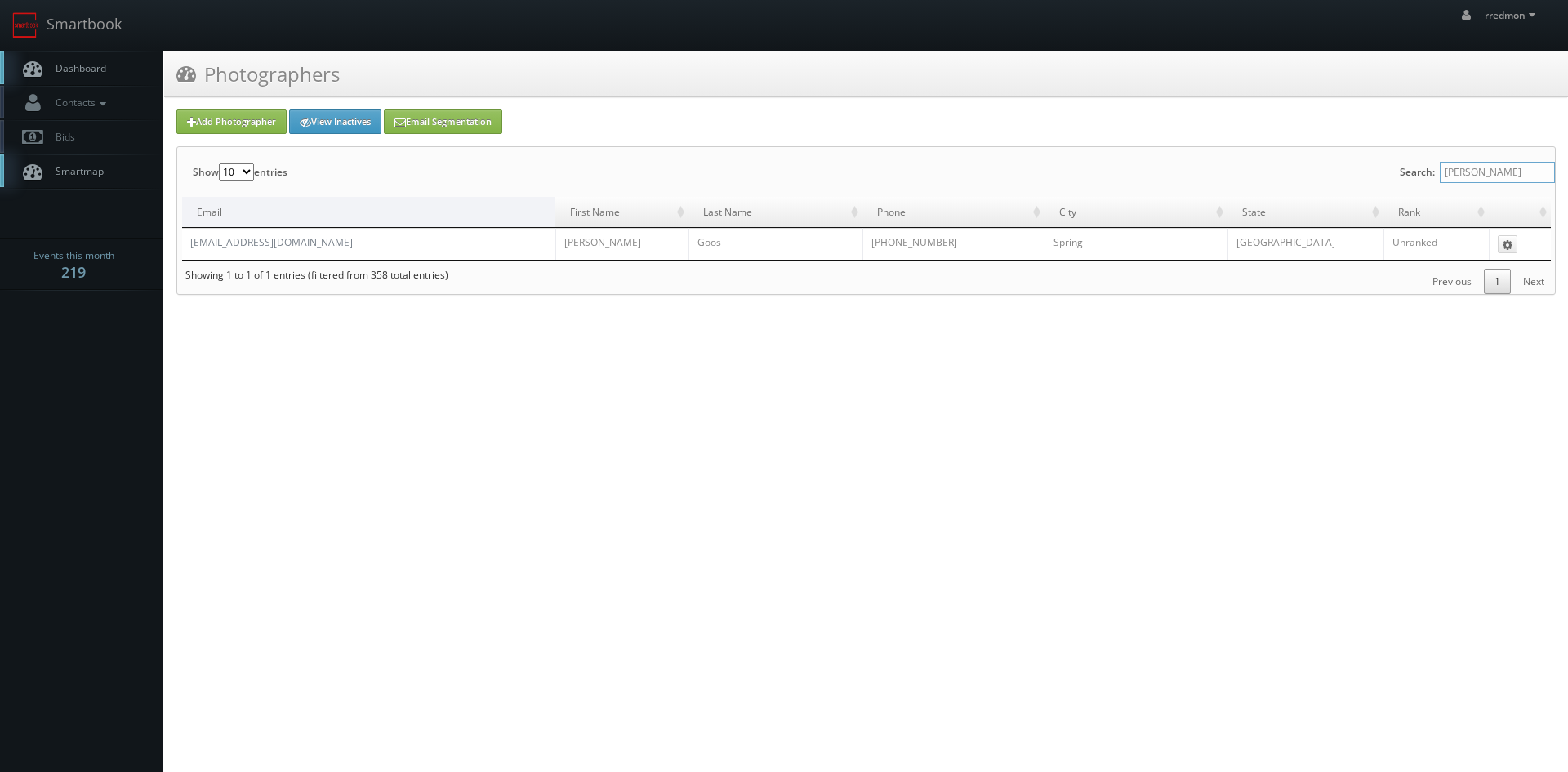
type input "renata"
click at [109, 76] on link "Dashboard" at bounding box center [82, 68] width 164 height 33
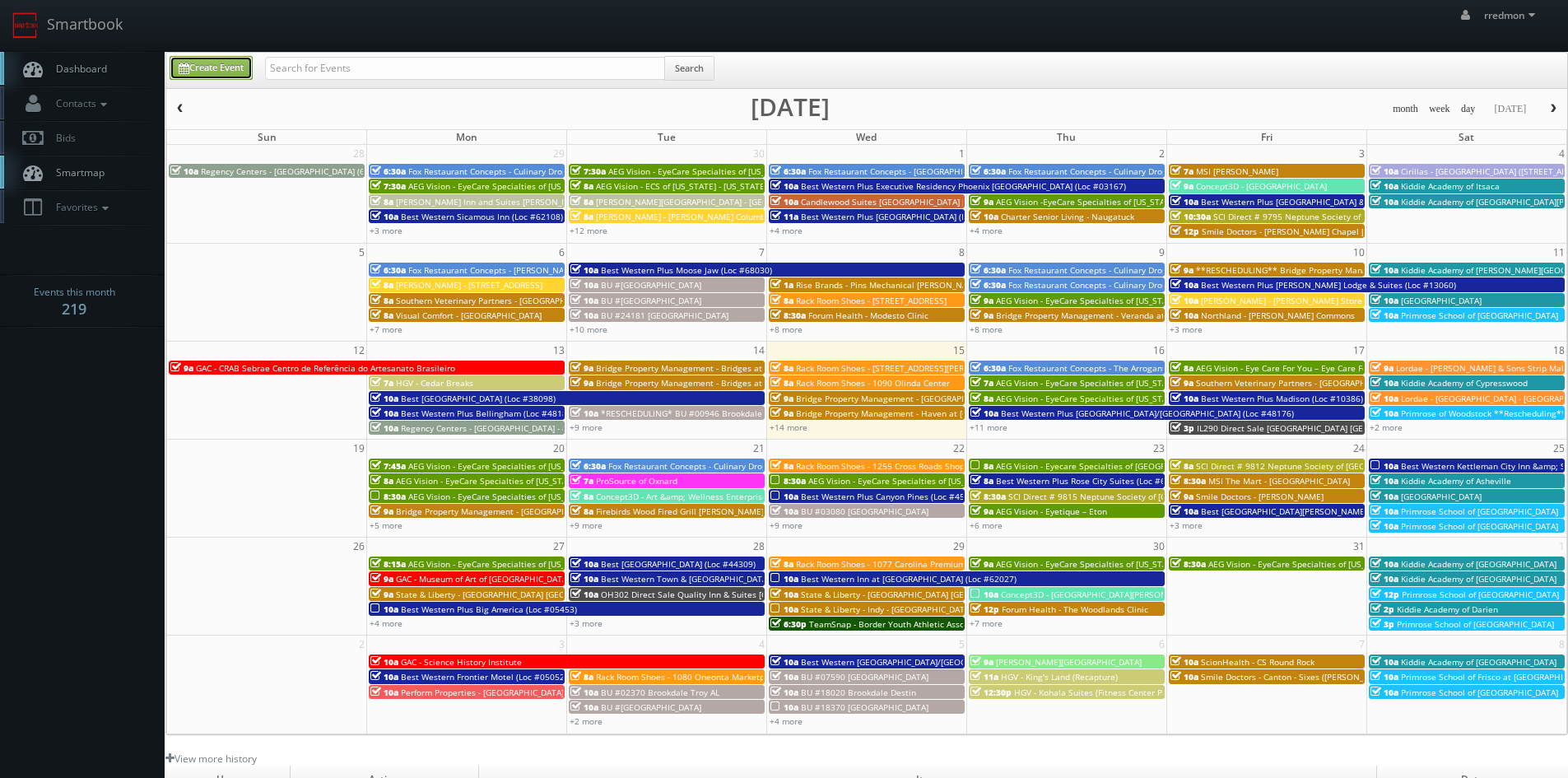
click at [241, 73] on link "Create Event" at bounding box center [211, 68] width 83 height 24
type input "[DATE]"
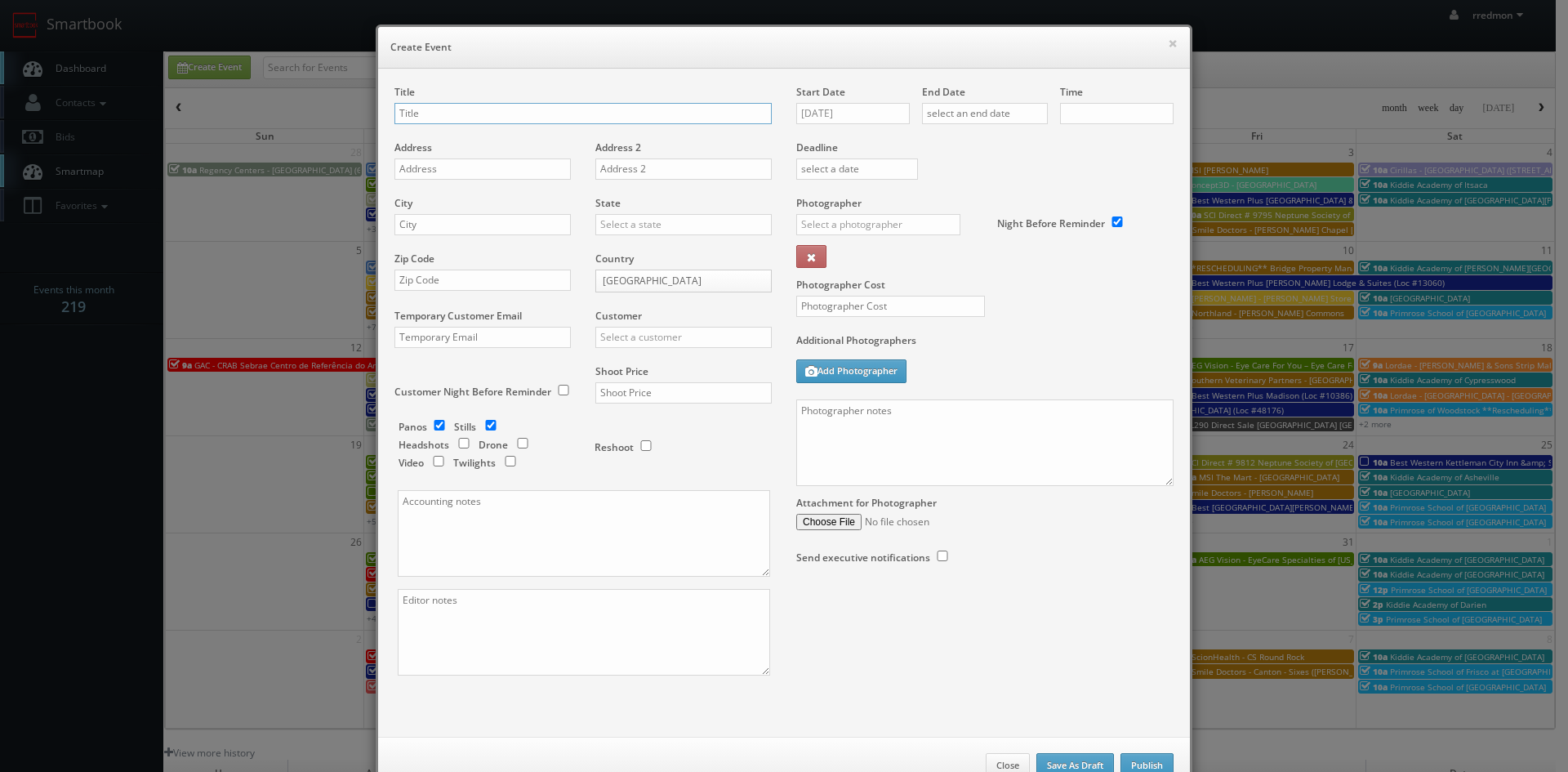
checkbox input "true"
type input "10:00am"
checkbox input "true"
type input "State & Liberty - [GEOGRAPHIC_DATA] [GEOGRAPHIC_DATA]"
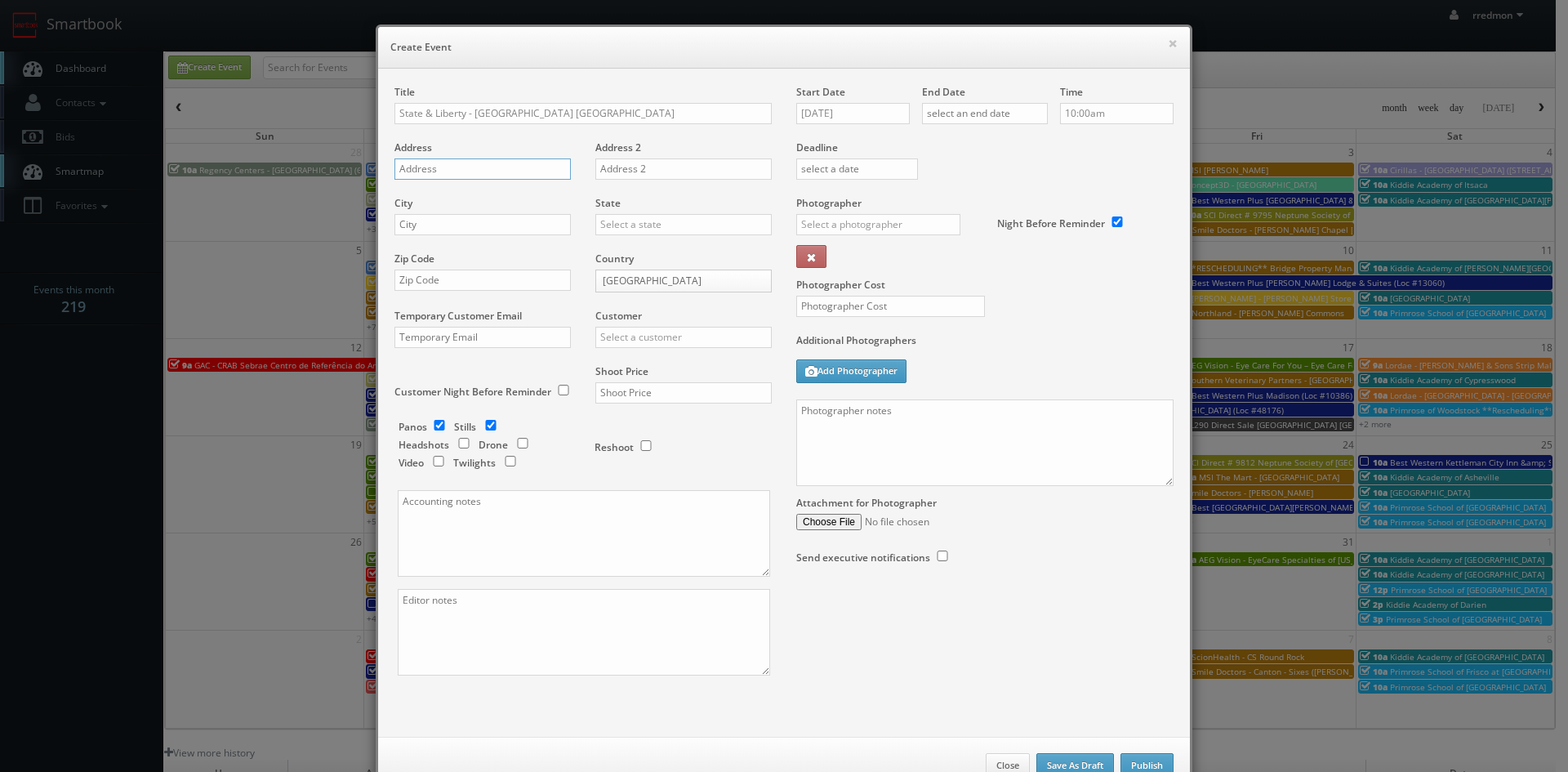
paste input "[STREET_ADDRESS]"
type input "[STREET_ADDRESS]"
click at [492, 223] on input "text" at bounding box center [482, 225] width 176 height 21
type input "[GEOGRAPHIC_DATA]"
click at [637, 218] on input "text" at bounding box center [683, 225] width 176 height 21
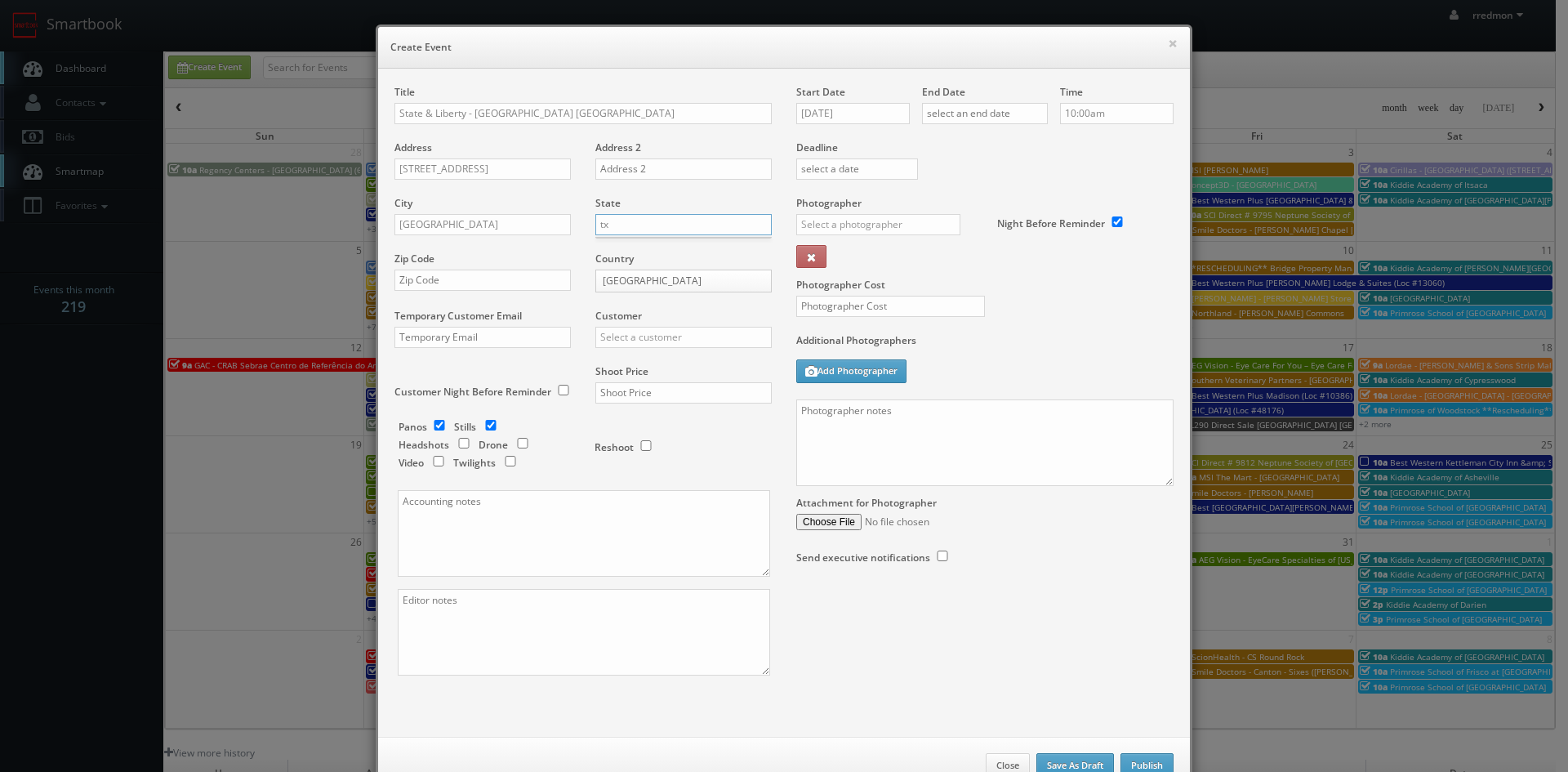
type input "t"
click at [658, 322] on div "[US_STATE]" at bounding box center [683, 320] width 175 height 27
type input "[US_STATE]"
click at [490, 285] on input "text" at bounding box center [482, 280] width 176 height 21
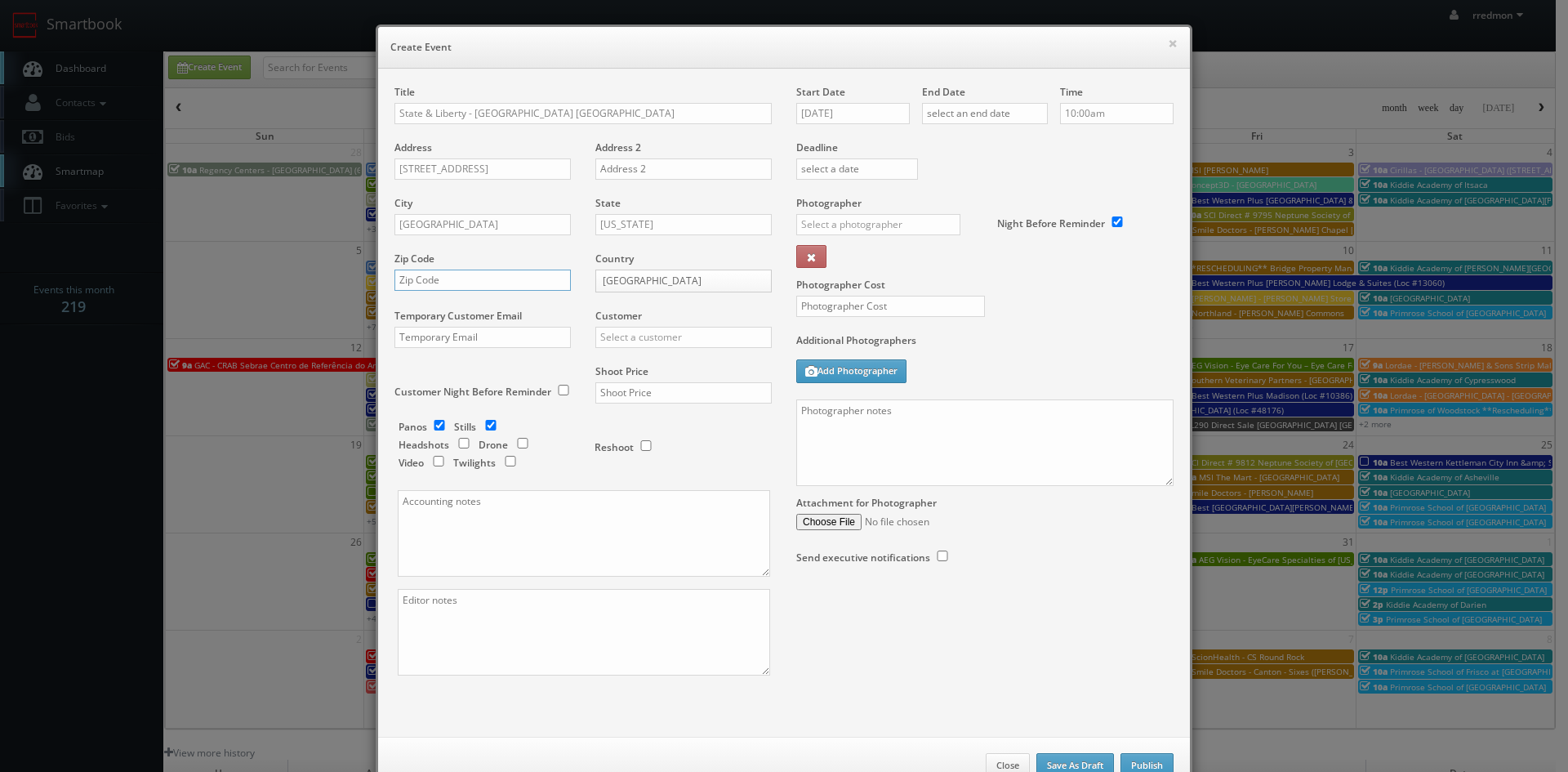
paste input "77006"
type input "77006"
click at [621, 336] on input "text" at bounding box center [683, 338] width 176 height 21
click at [638, 477] on div "GBV" at bounding box center [683, 485] width 175 height 27
type input "GBV"
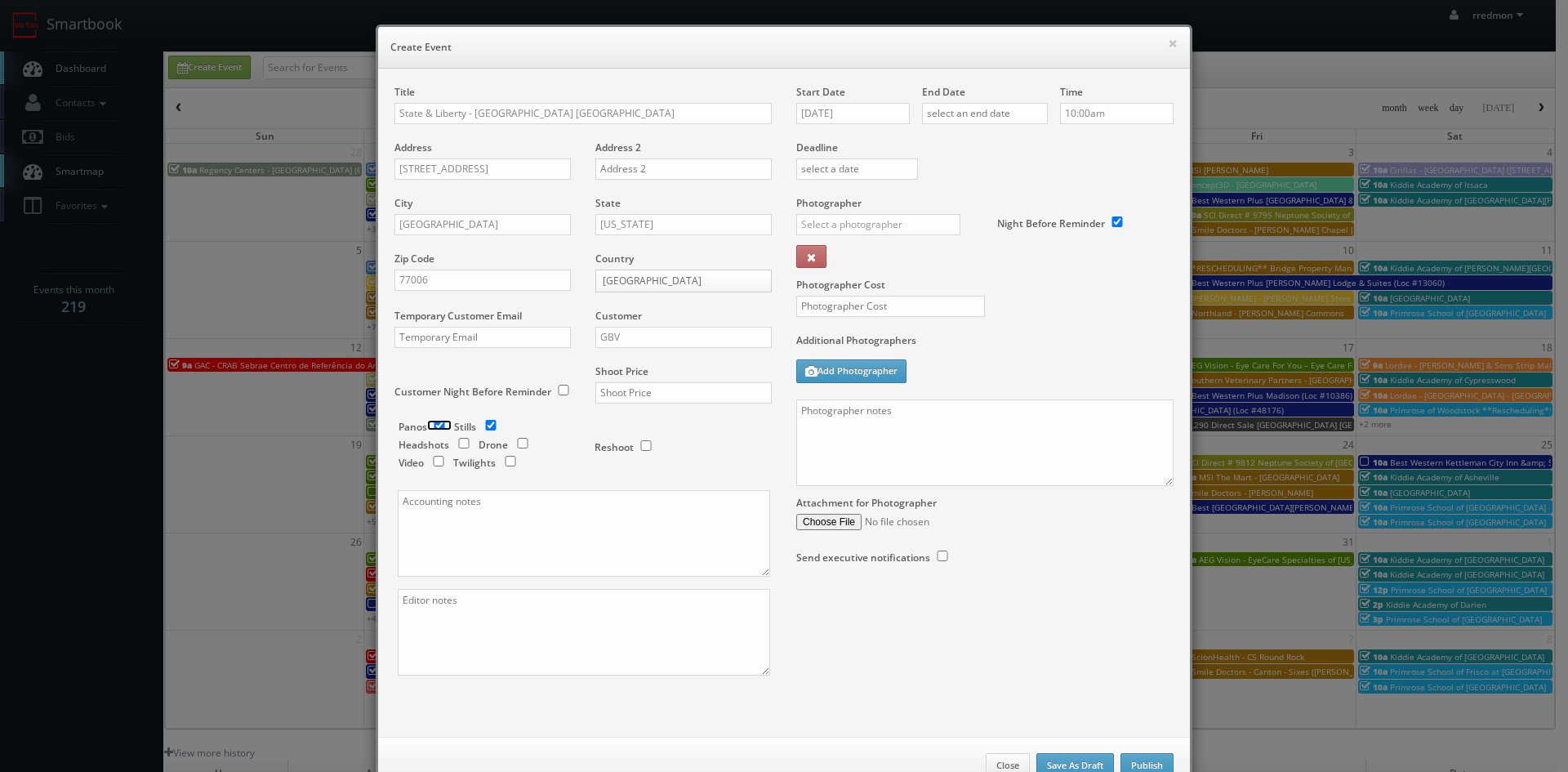
click at [437, 425] on input "checkbox" at bounding box center [439, 424] width 24 height 11
checkbox input "false"
click at [701, 391] on input "text" at bounding box center [683, 393] width 176 height 21
type input "500"
click at [562, 525] on textarea at bounding box center [584, 533] width 373 height 87
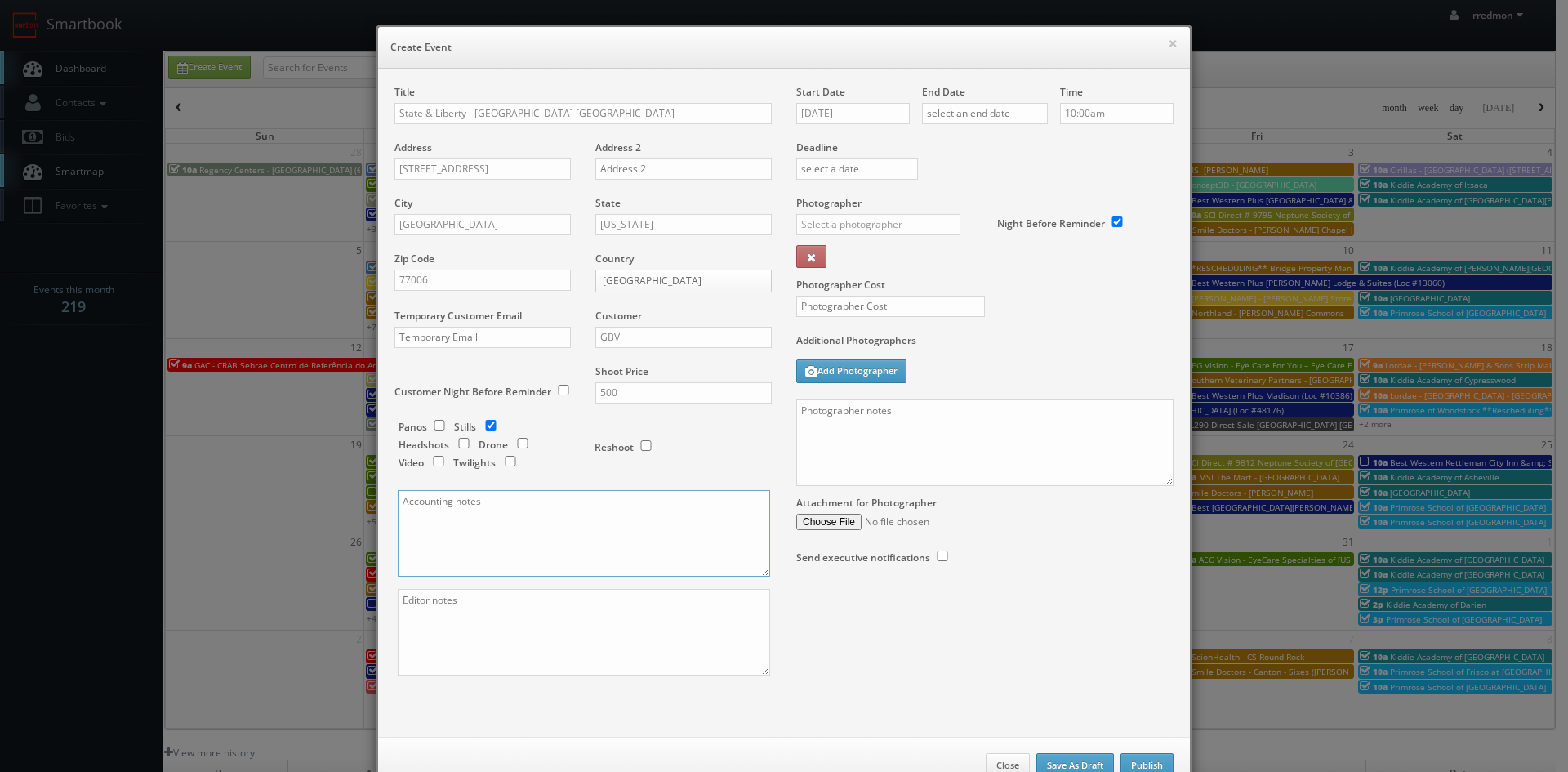
paste textarea "Invoice goes to [EMAIL_ADDRESS][DOMAIN_NAME] and [EMAIL_ADDRESS][DOMAIN_NAME]"
type textarea "Invoice goes to [EMAIL_ADDRESS][DOMAIN_NAME] and [EMAIL_ADDRESS][DOMAIN_NAME]"
click at [546, 627] on textarea at bounding box center [584, 632] width 373 height 87
paste textarea "They would like 2 exterior photos (1 face on and 1 angled) and 3 interior photo…"
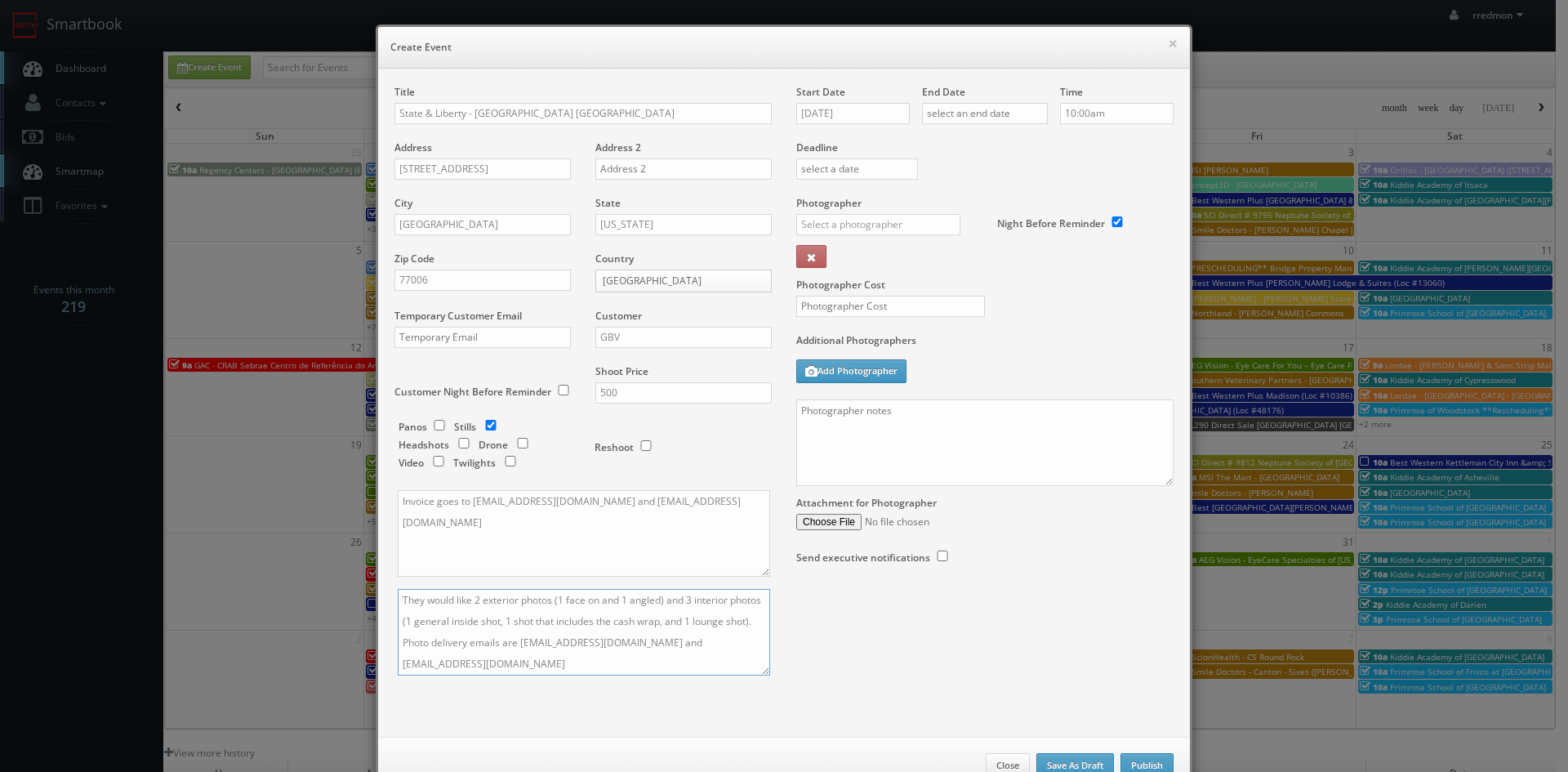
type textarea "They would like 2 exterior photos (1 face on and 1 angled) and 3 interior photo…"
click at [862, 120] on input "[DATE]" at bounding box center [853, 114] width 114 height 21
click at [829, 286] on td "27" at bounding box center [830, 285] width 26 height 23
type input "[DATE]"
click at [978, 112] on input "text" at bounding box center [984, 114] width 126 height 21
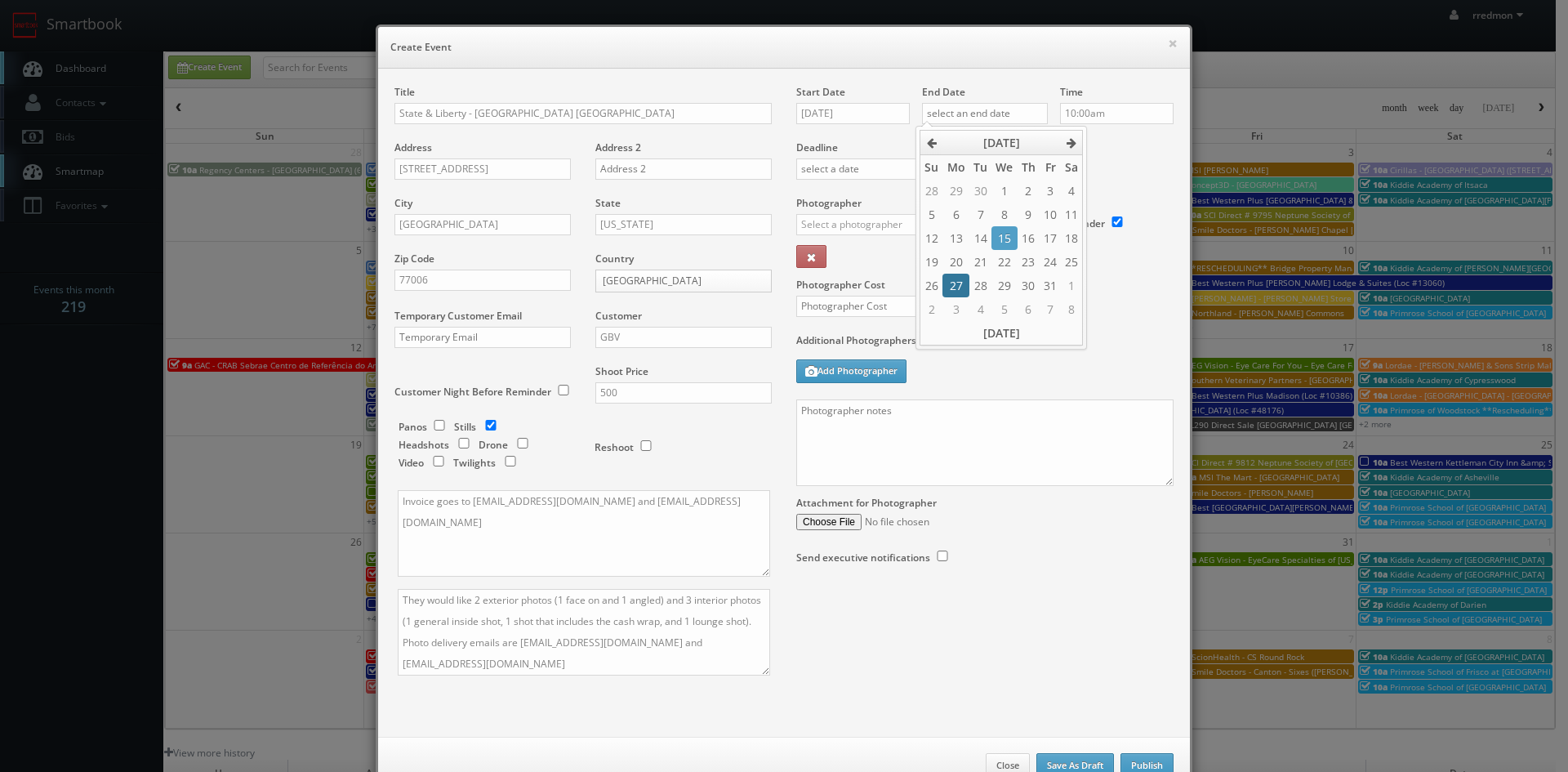
click at [961, 279] on td "27" at bounding box center [955, 285] width 26 height 23
type input "[DATE]"
click at [1109, 155] on div "Deadline" at bounding box center [984, 140] width 402 height 111
click at [871, 225] on input "text" at bounding box center [878, 225] width 164 height 21
click at [872, 258] on div "[PERSON_NAME]" at bounding box center [885, 261] width 175 height 27
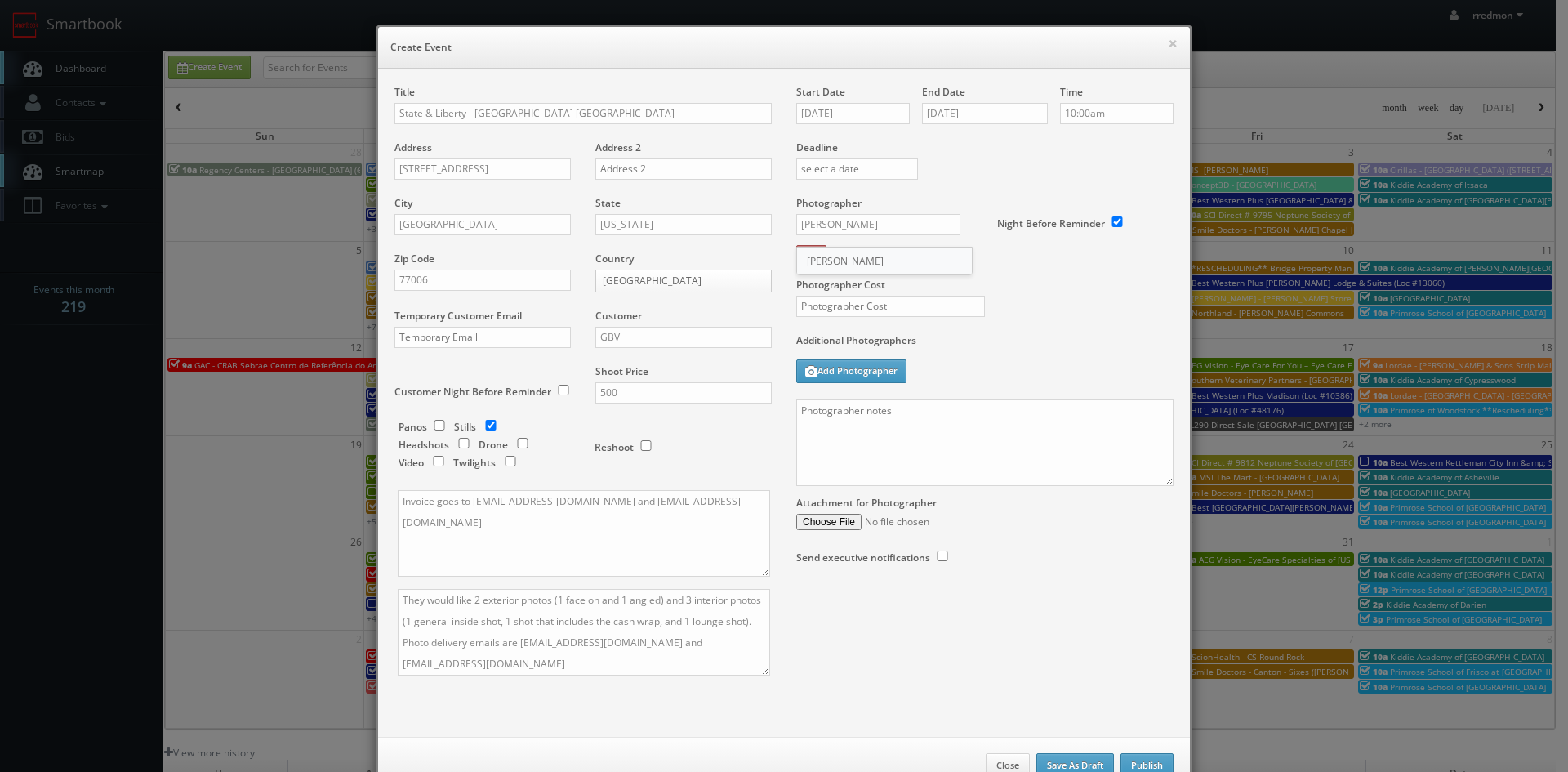
type input "[PERSON_NAME]"
click at [883, 312] on input "text" at bounding box center [891, 307] width 189 height 21
type input "200"
click at [942, 442] on textarea at bounding box center [985, 442] width 378 height 87
paste textarea "Onsite contact is [PERSON_NAME], [PHONE_NUMBER] We need to deliver 5 photos of …"
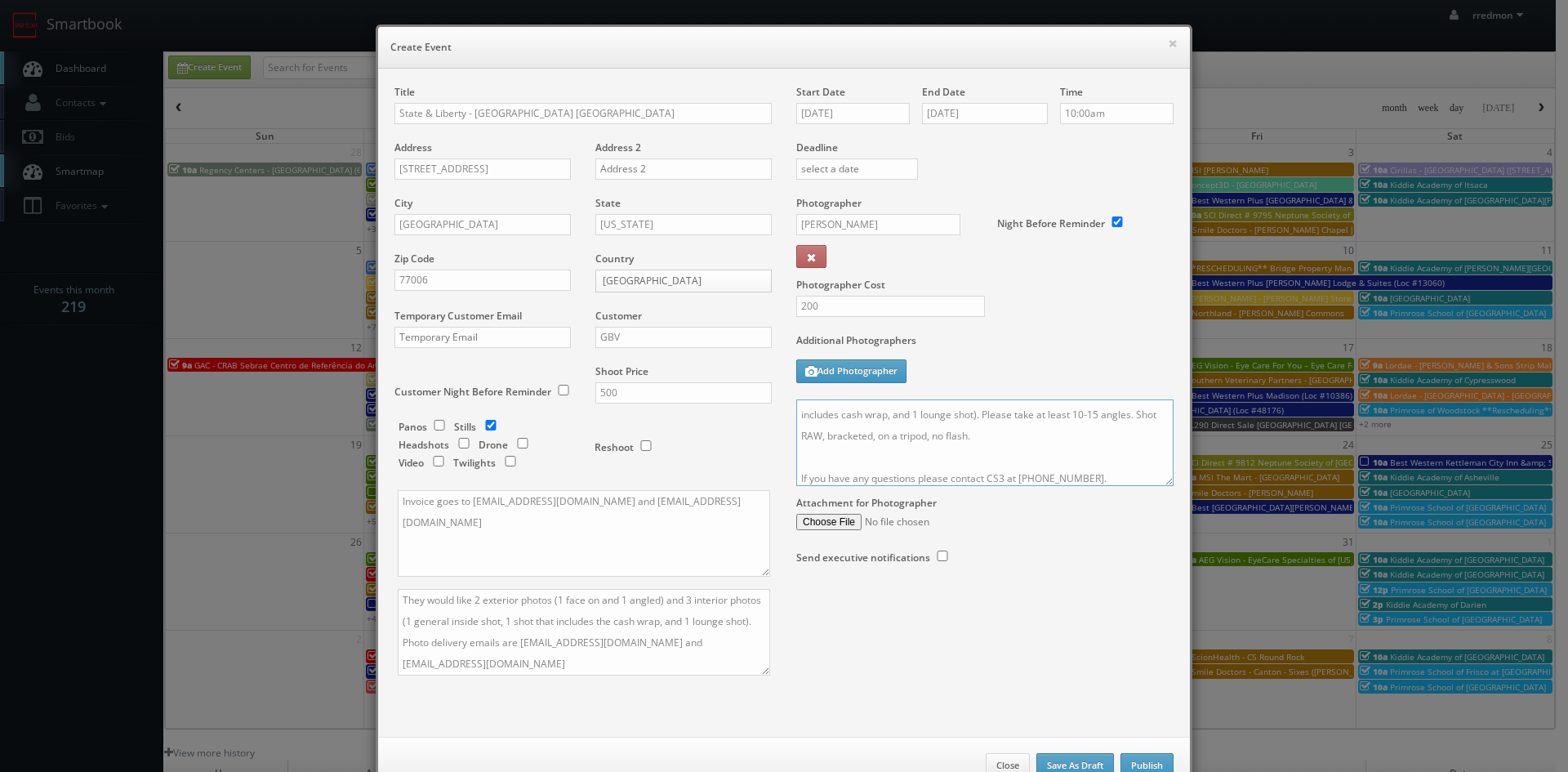
scroll to position [0, 0]
drag, startPoint x: 984, startPoint y: 415, endPoint x: 876, endPoint y: 419, distance: 108.1
click at [876, 419] on textarea "Onsite contact is [PERSON_NAME], [PHONE_NUMBER] We need to deliver 5 photos of …" at bounding box center [985, 442] width 378 height 87
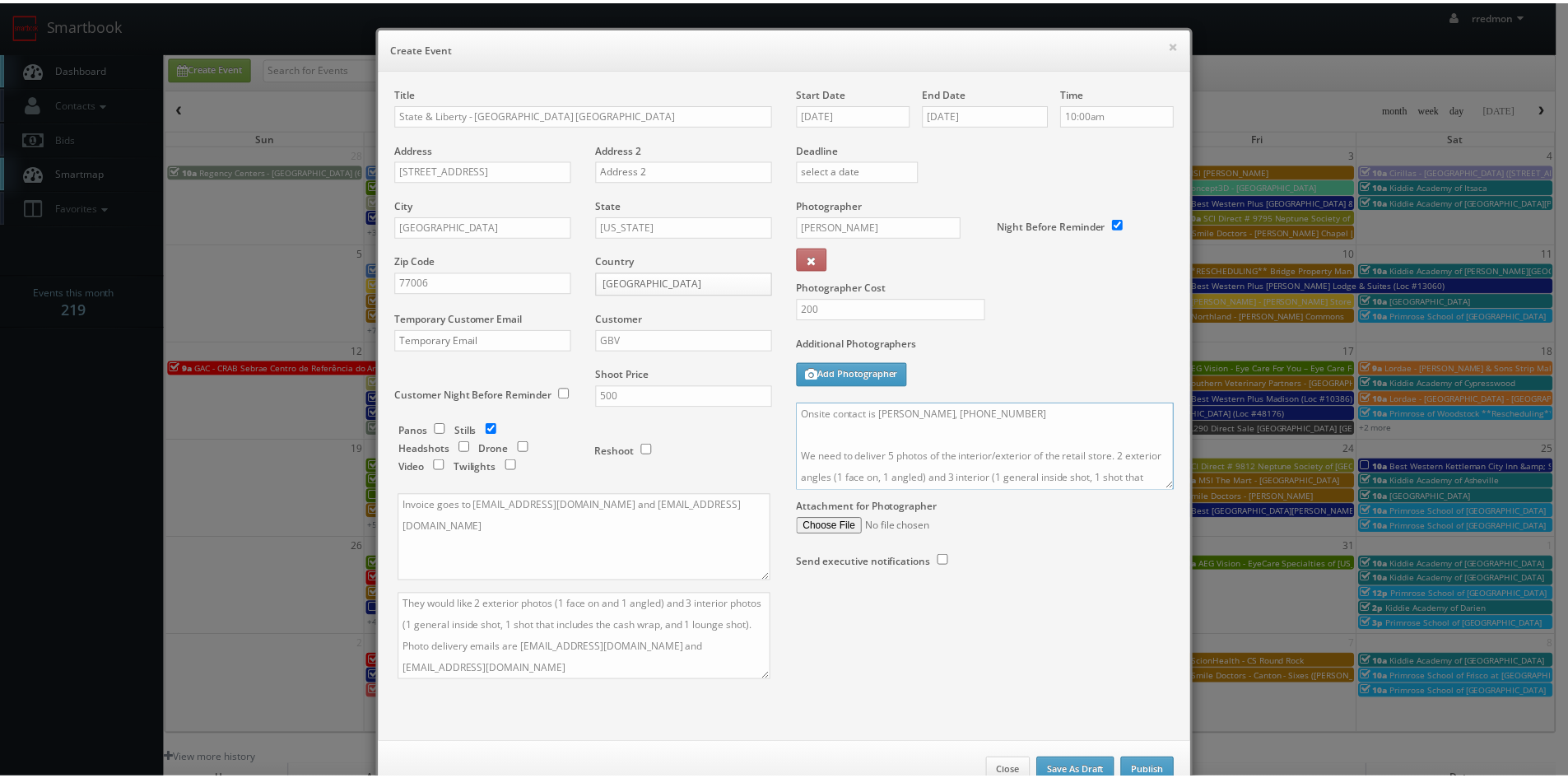
scroll to position [49, 0]
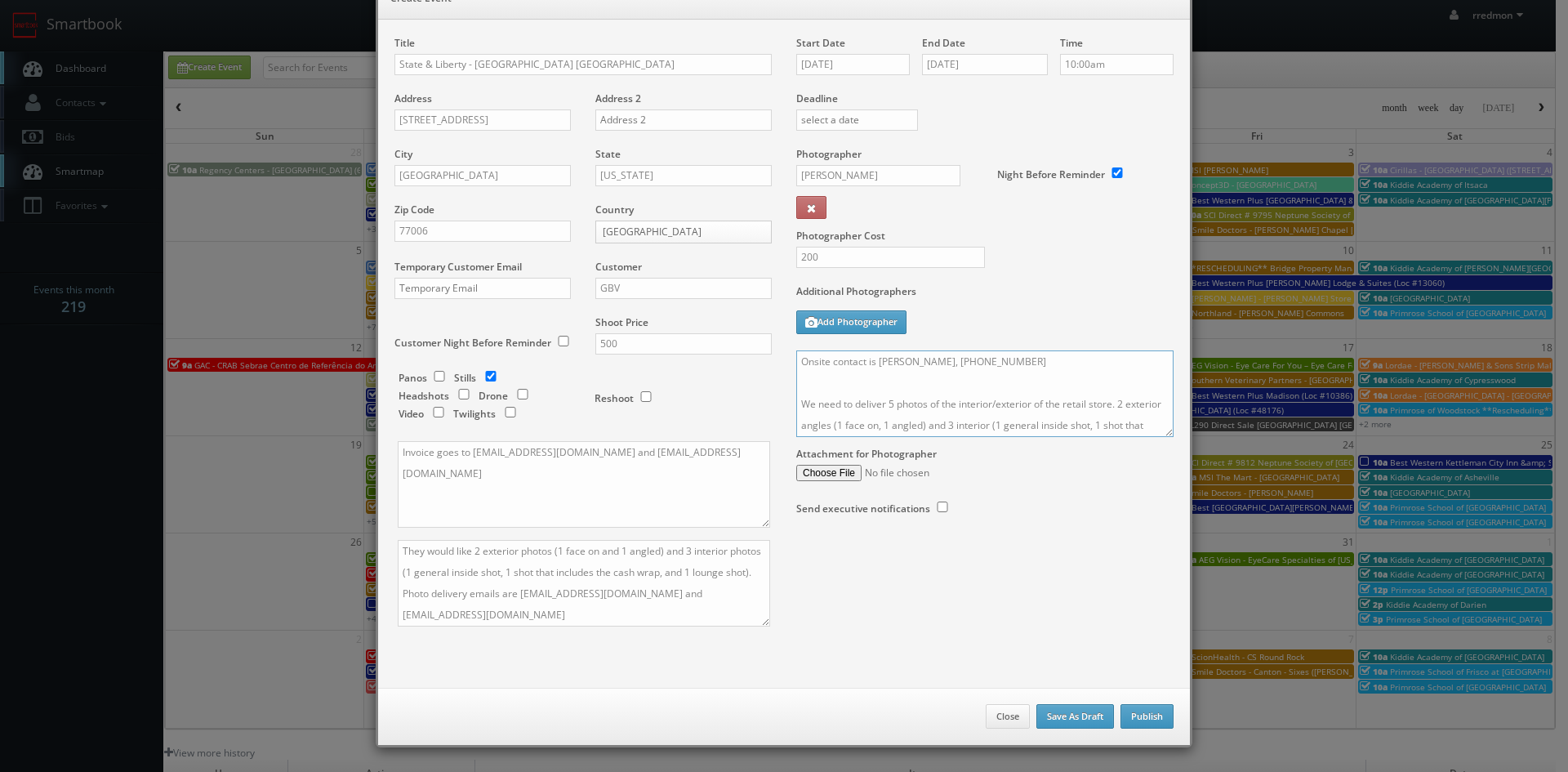
type textarea "Onsite contact is [PERSON_NAME], [PHONE_NUMBER] We need to deliver 5 photos of …"
click at [1139, 710] on button "Publish" at bounding box center [1147, 716] width 54 height 24
